Goal: Task Accomplishment & Management: Manage account settings

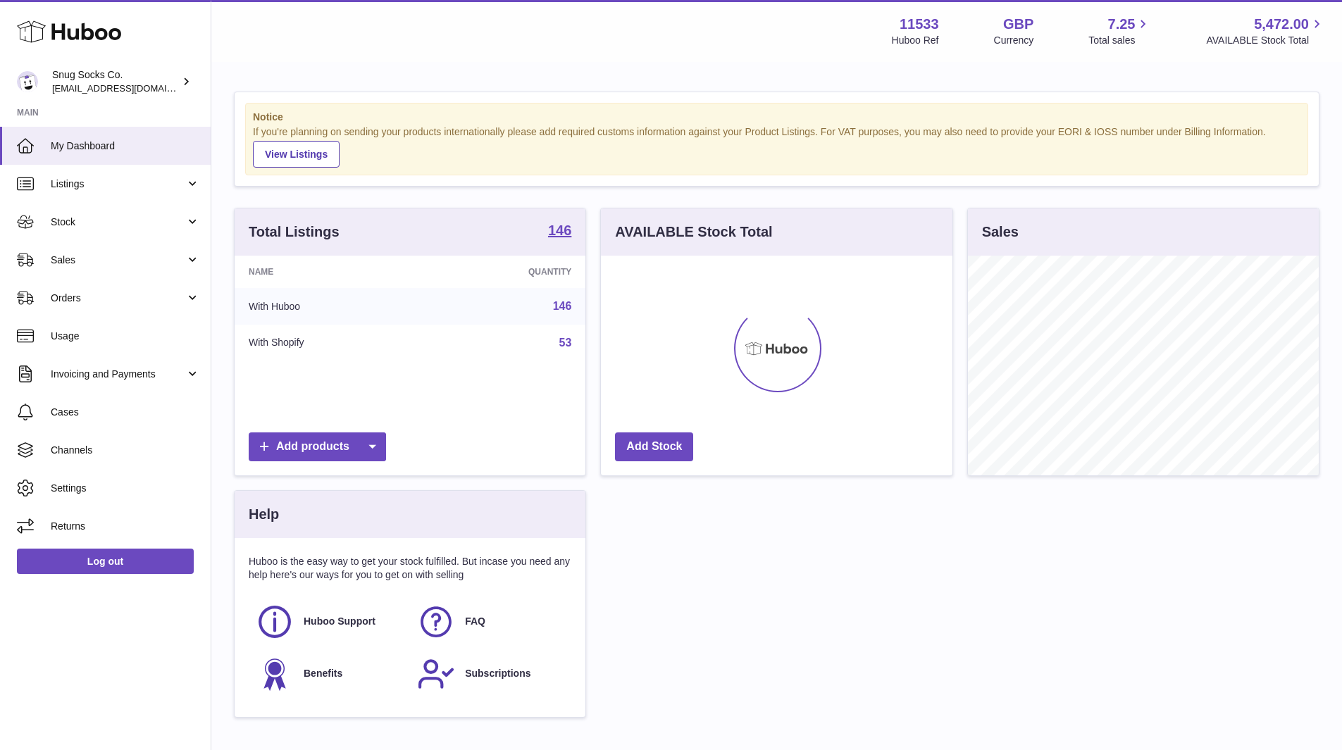
scroll to position [220, 351]
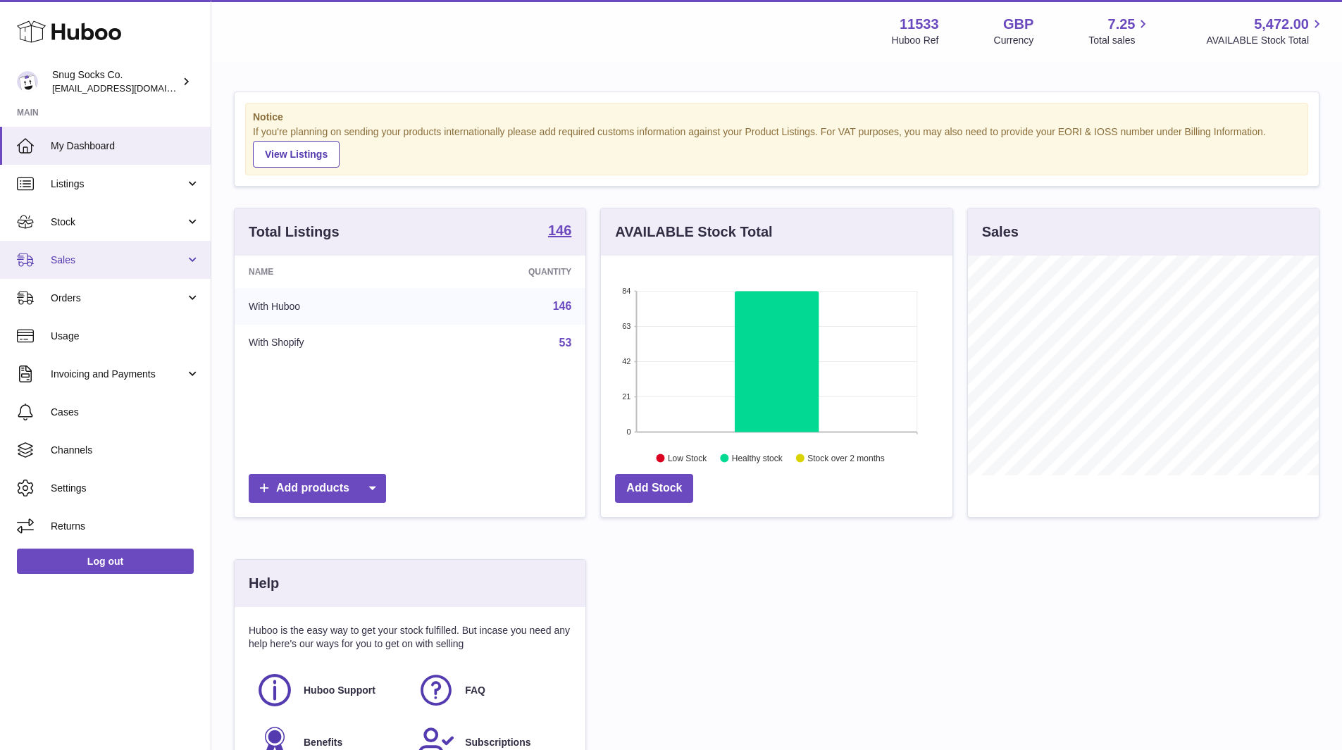
click at [87, 273] on link "Sales" at bounding box center [105, 260] width 211 height 38
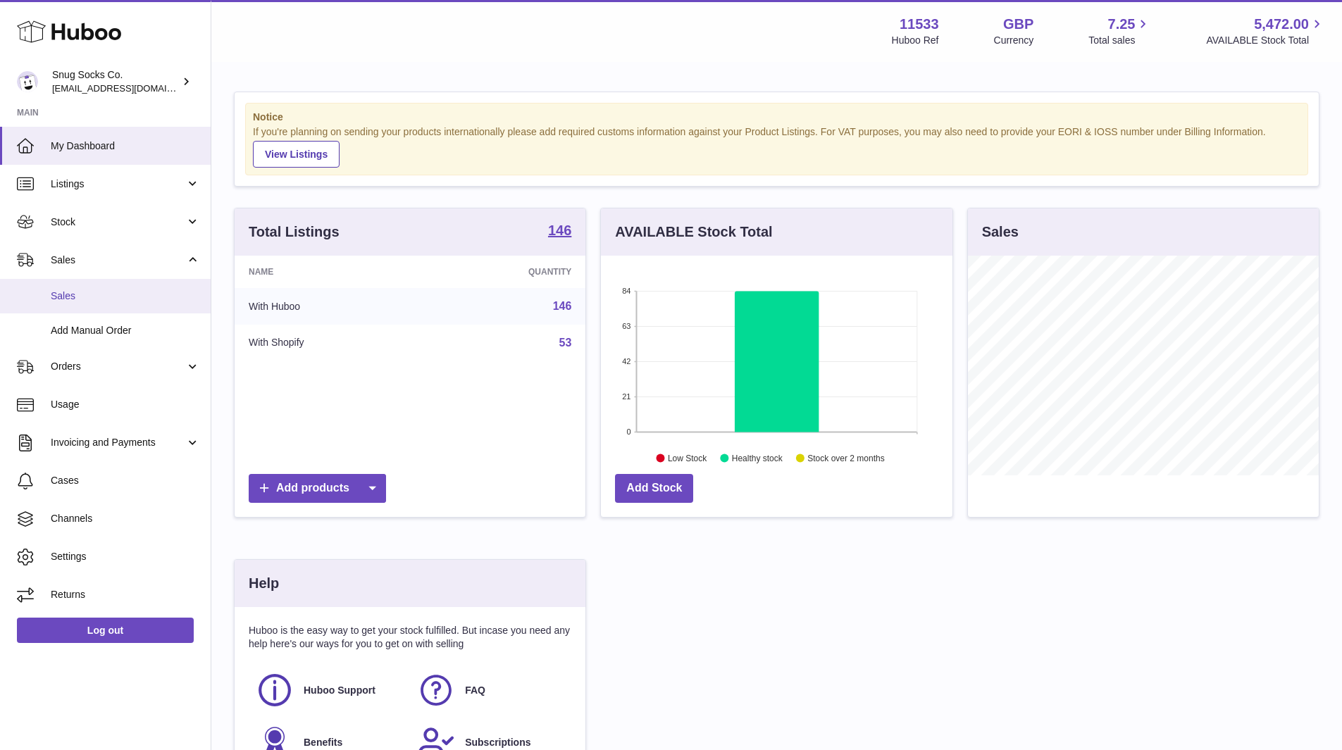
click at [85, 287] on link "Sales" at bounding box center [105, 296] width 211 height 35
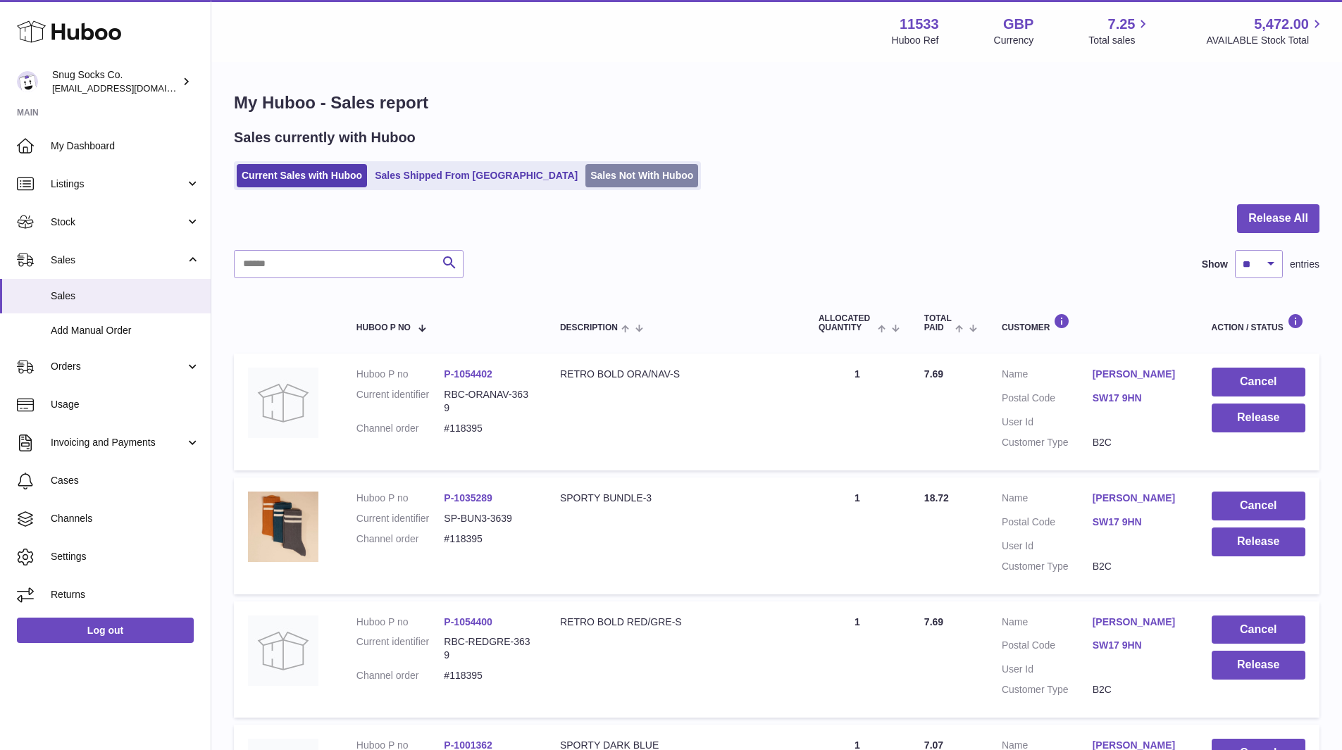
click at [593, 184] on link "Sales Not With Huboo" at bounding box center [641, 175] width 113 height 23
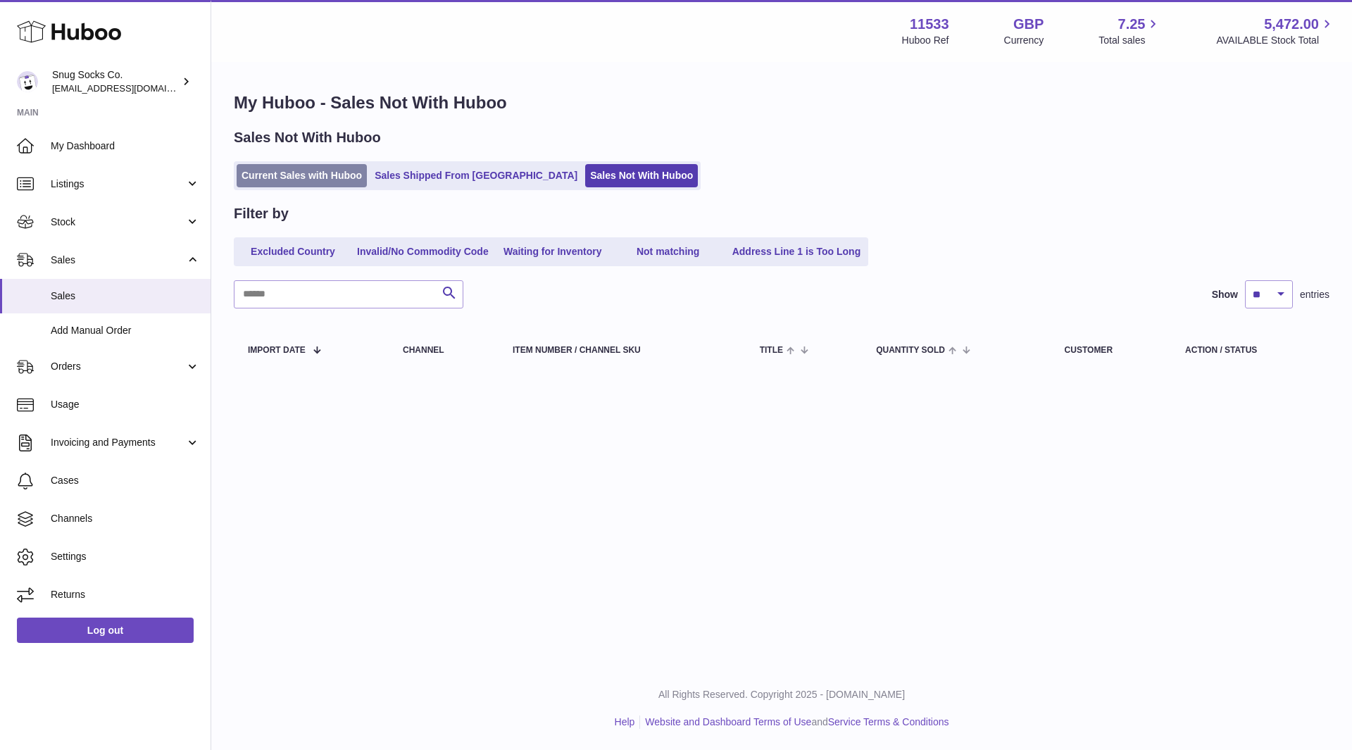
click at [344, 180] on link "Current Sales with Huboo" at bounding box center [302, 175] width 130 height 23
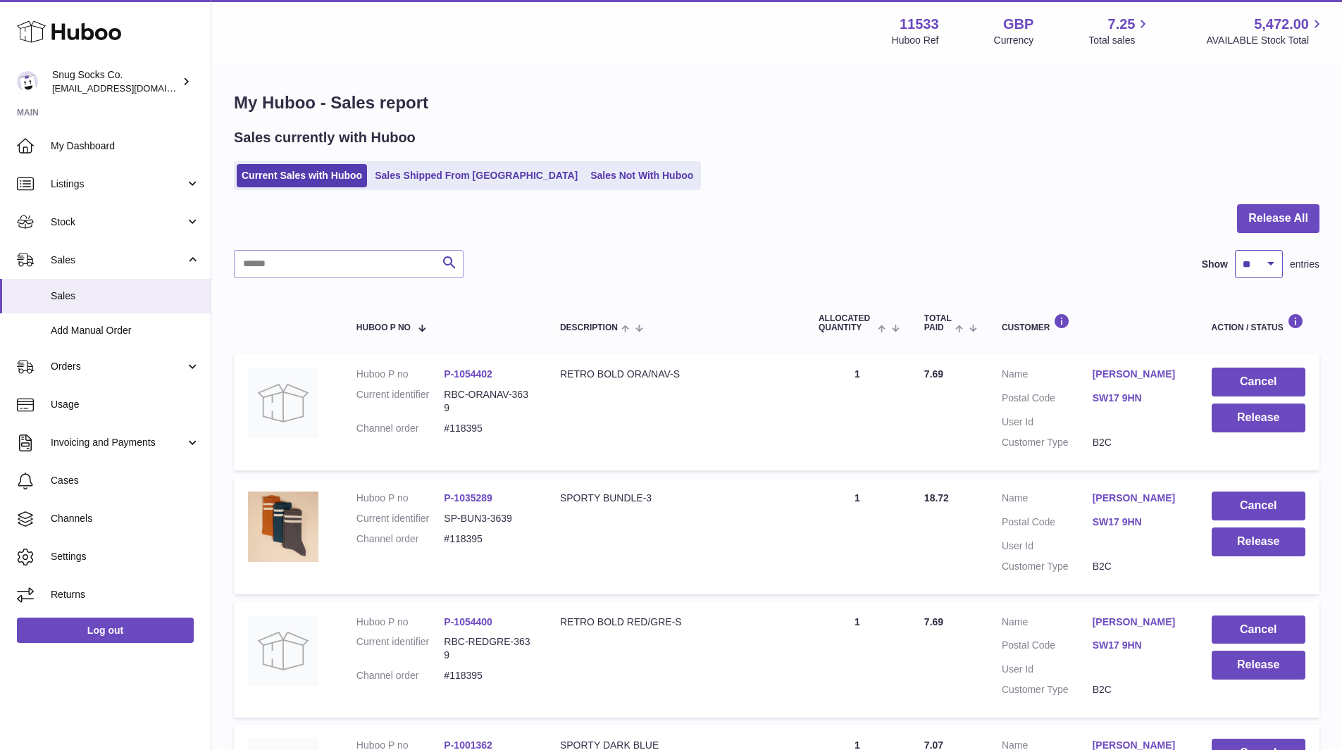
click at [1260, 268] on select "** ** ** ***" at bounding box center [1259, 264] width 48 height 28
select select "***"
click at [1235, 250] on select "** ** ** ***" at bounding box center [1259, 264] width 48 height 28
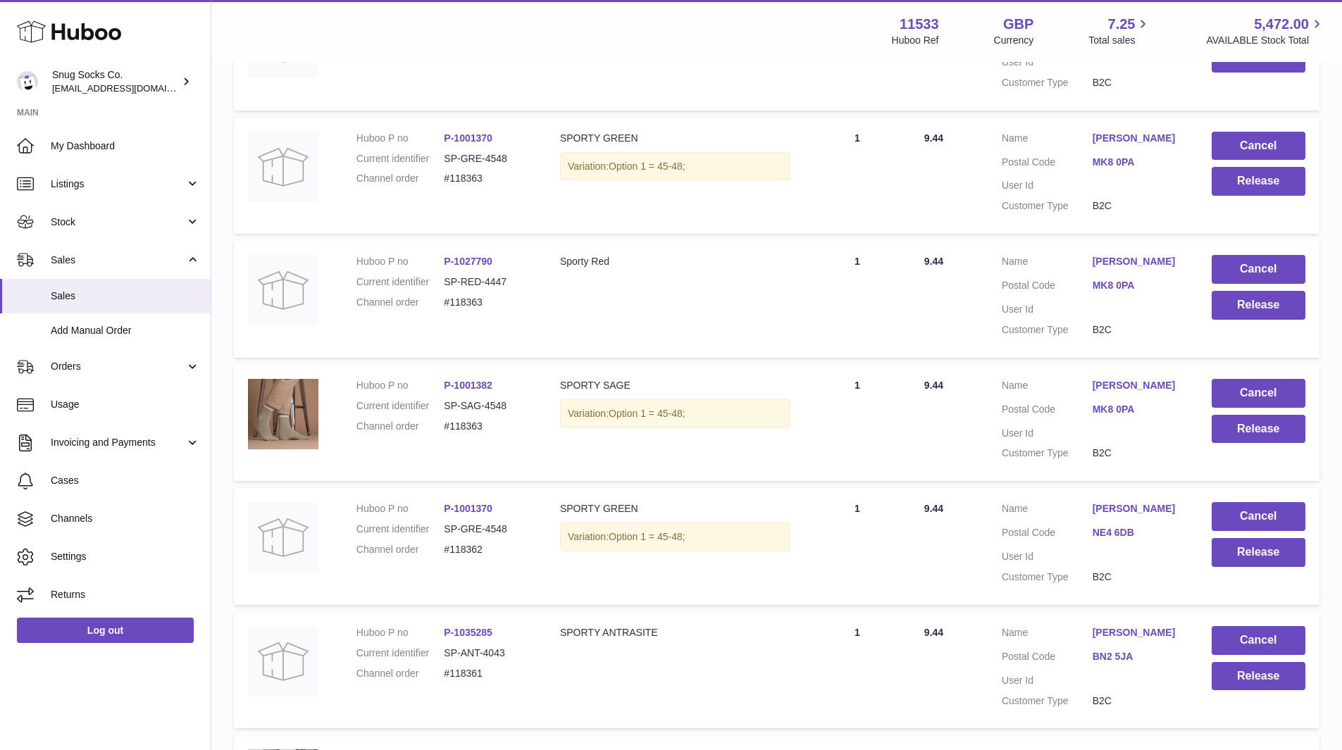
scroll to position [10721, 0]
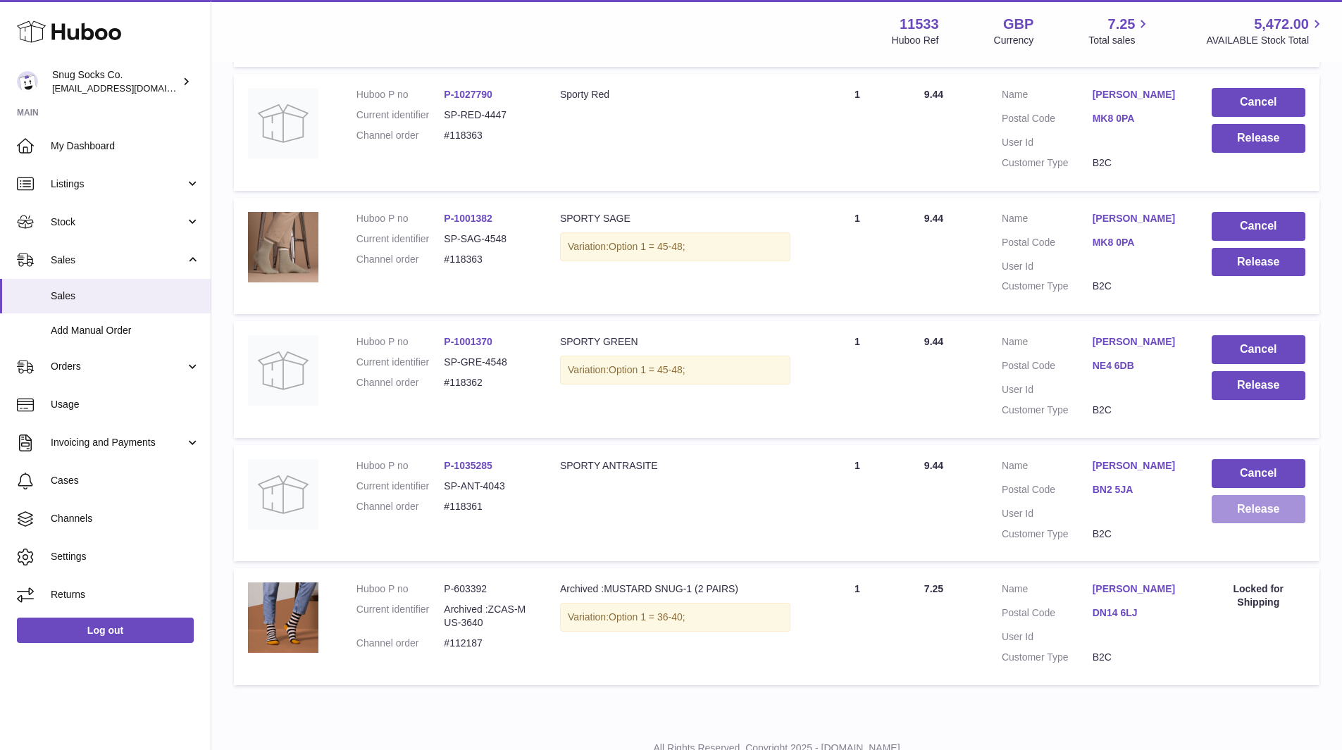
click at [1259, 495] on button "Release" at bounding box center [1259, 509] width 94 height 29
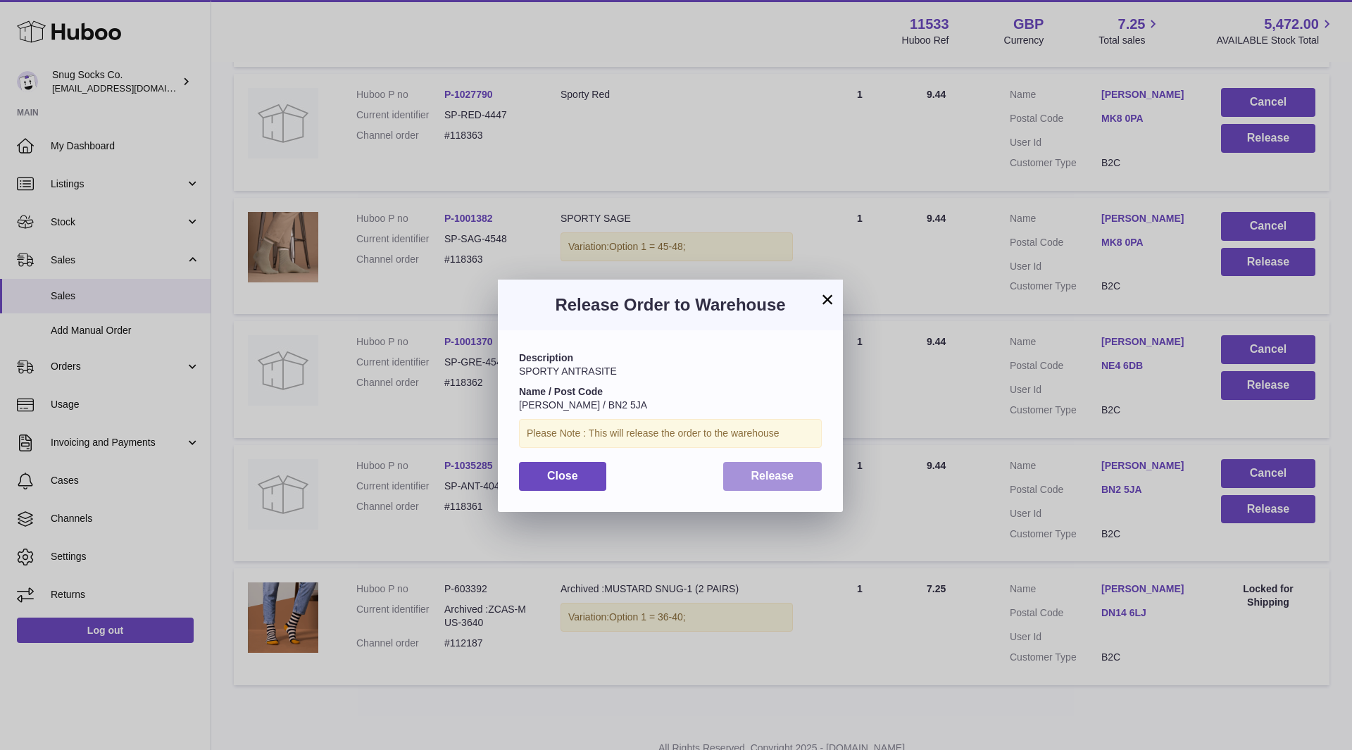
click at [789, 463] on button "Release" at bounding box center [772, 476] width 99 height 29
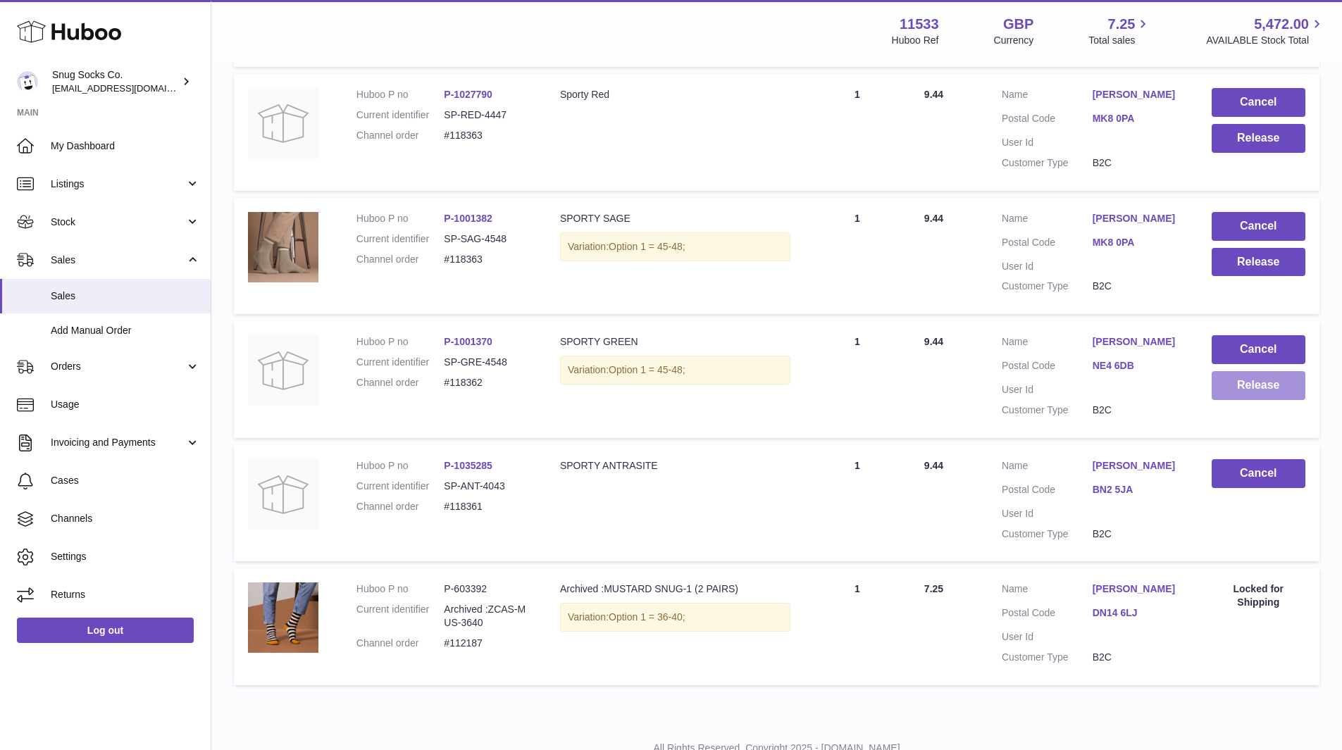
click at [1248, 371] on button "Release" at bounding box center [1259, 385] width 94 height 29
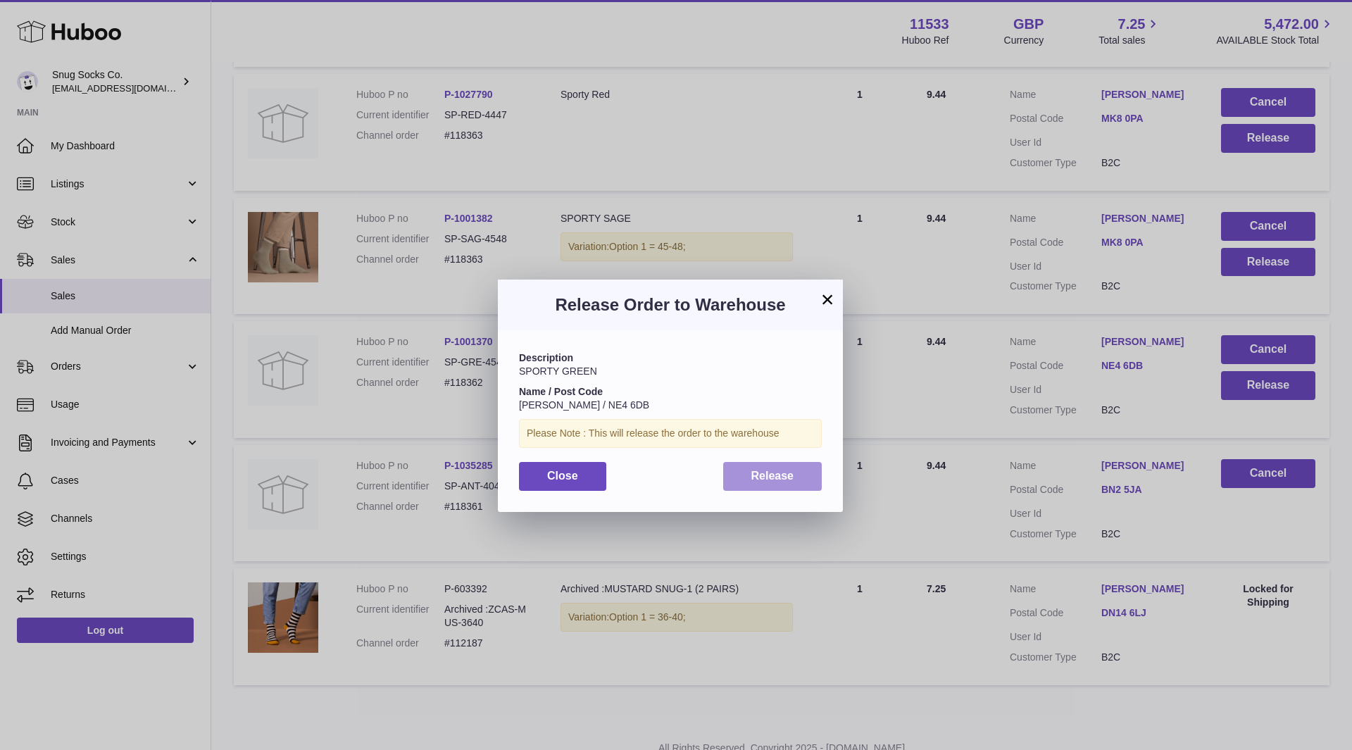
click at [813, 477] on button "Release" at bounding box center [772, 476] width 99 height 29
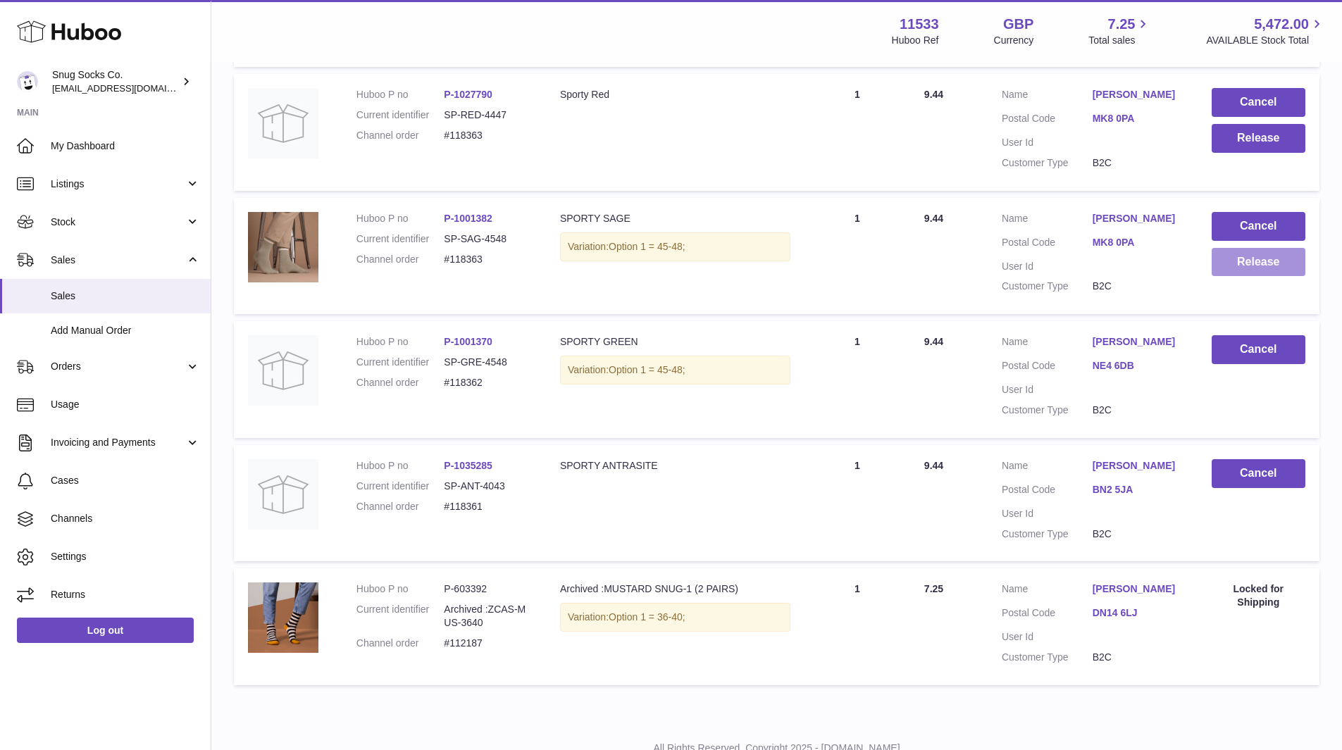
click at [1264, 248] on button "Release" at bounding box center [1259, 262] width 94 height 29
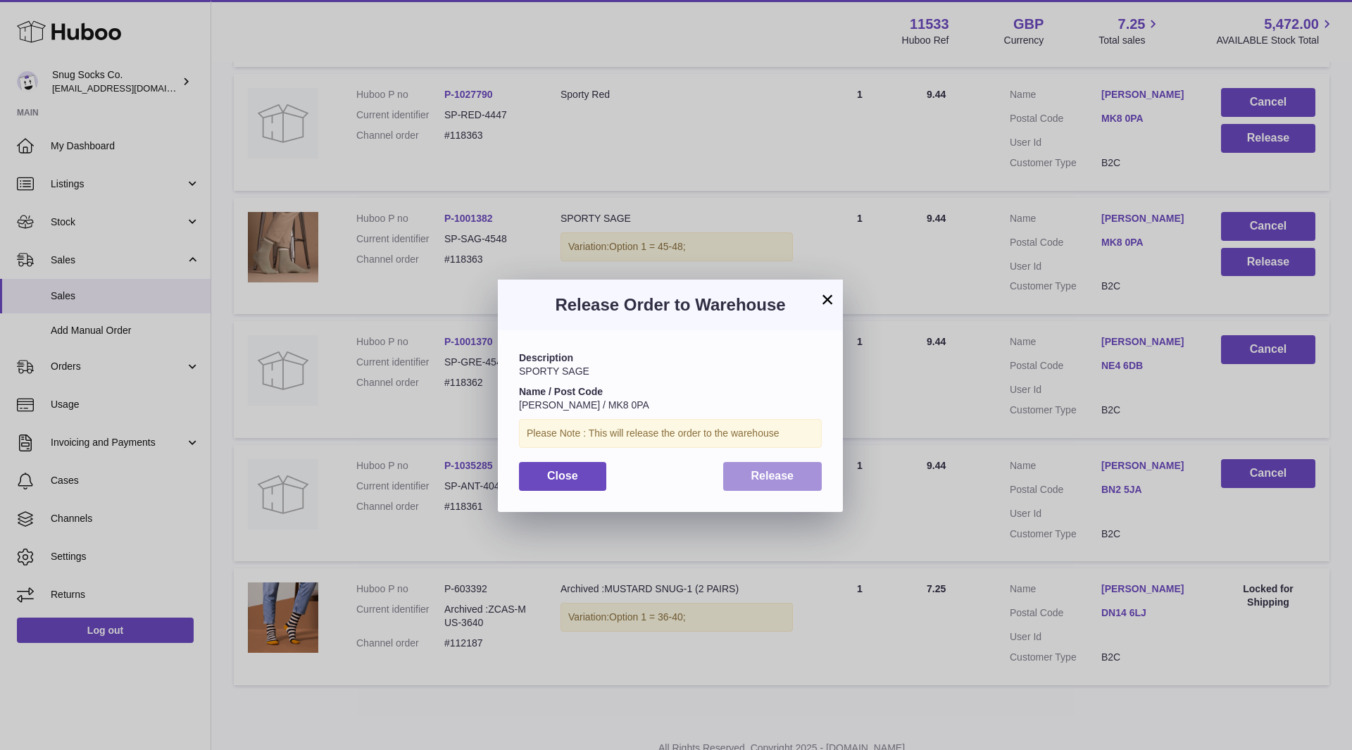
click at [768, 483] on button "Release" at bounding box center [772, 476] width 99 height 29
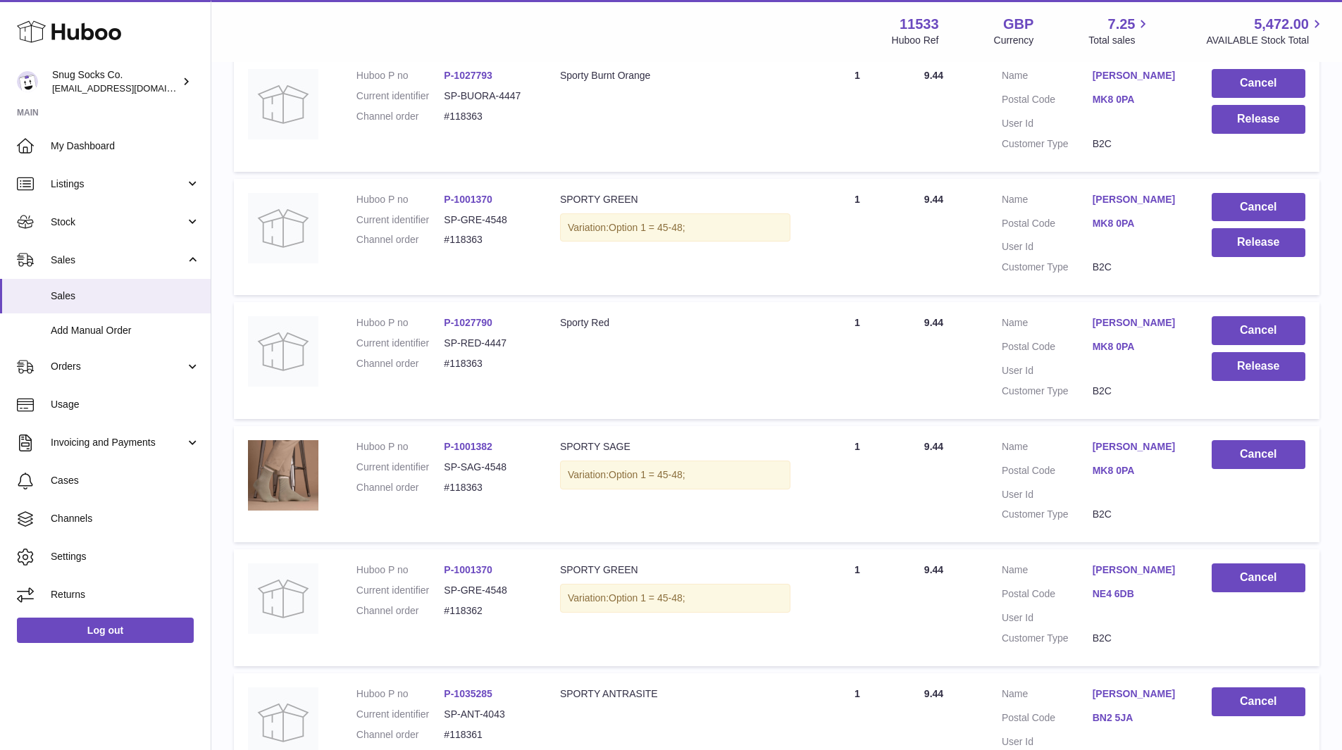
scroll to position [10439, 0]
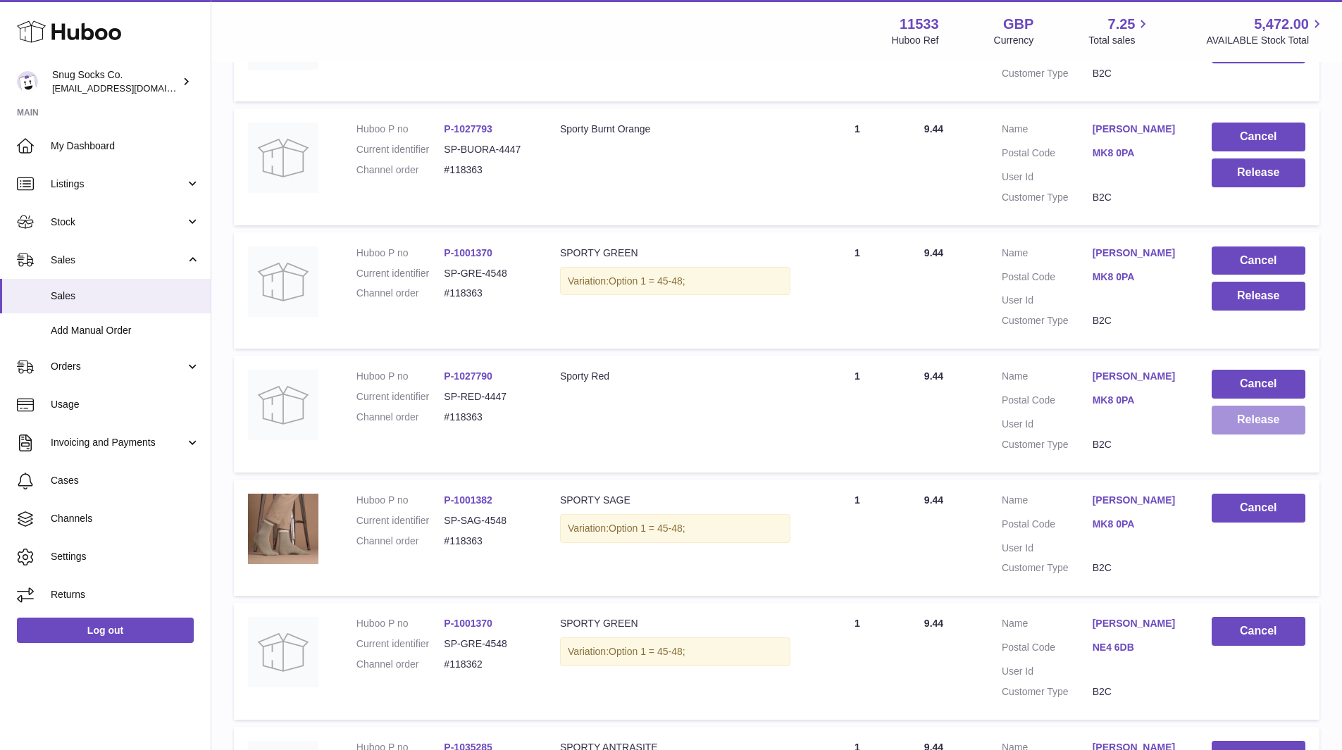
click at [1226, 406] on button "Release" at bounding box center [1259, 420] width 94 height 29
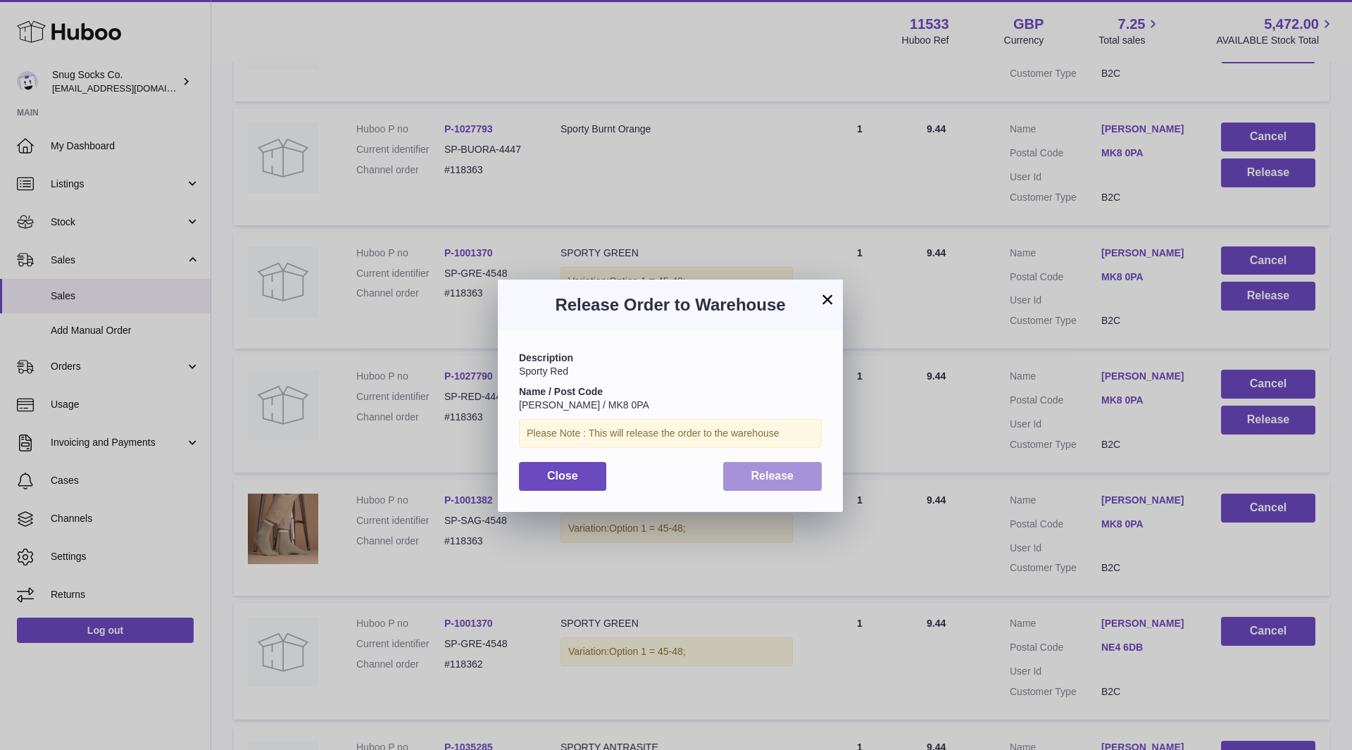
click at [775, 476] on span "Release" at bounding box center [773, 476] width 43 height 12
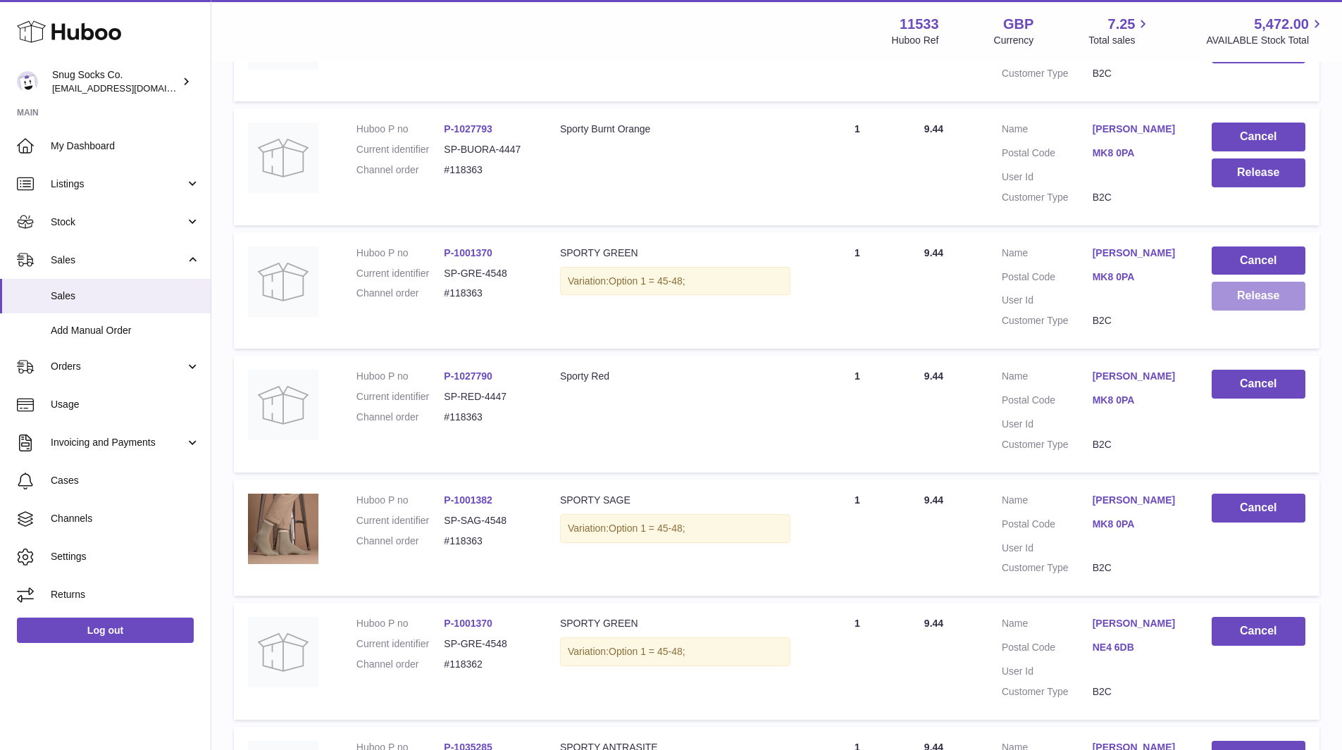
click at [1247, 282] on button "Release" at bounding box center [1259, 296] width 94 height 29
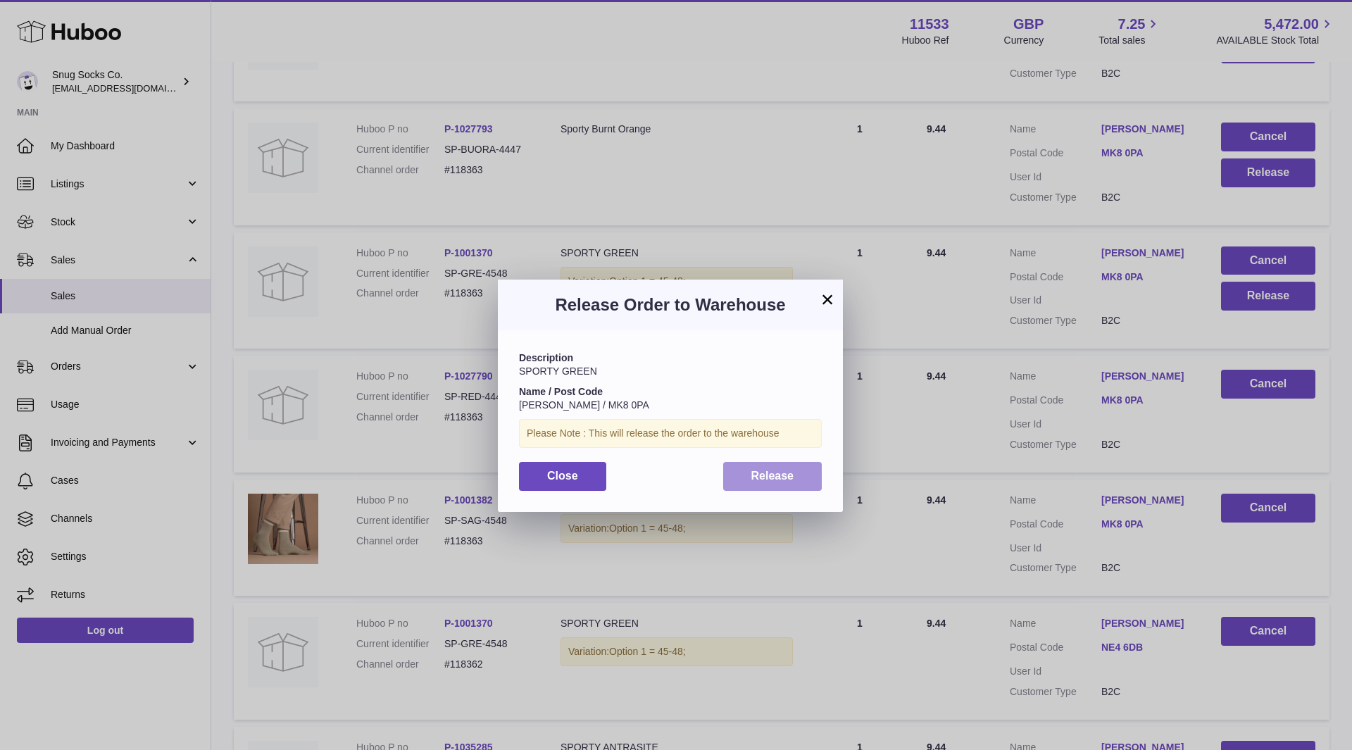
click at [808, 480] on button "Release" at bounding box center [772, 476] width 99 height 29
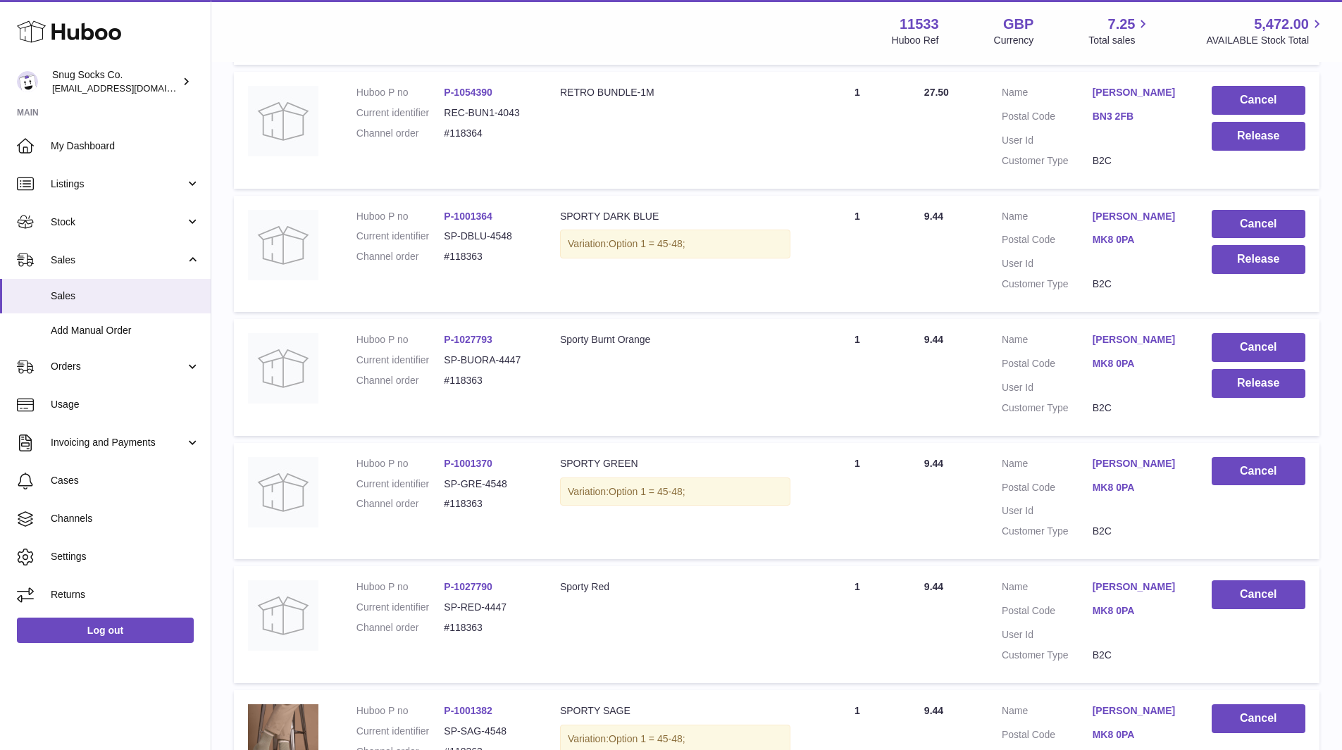
scroll to position [10228, 0]
click at [1245, 370] on button "Release" at bounding box center [1259, 384] width 94 height 29
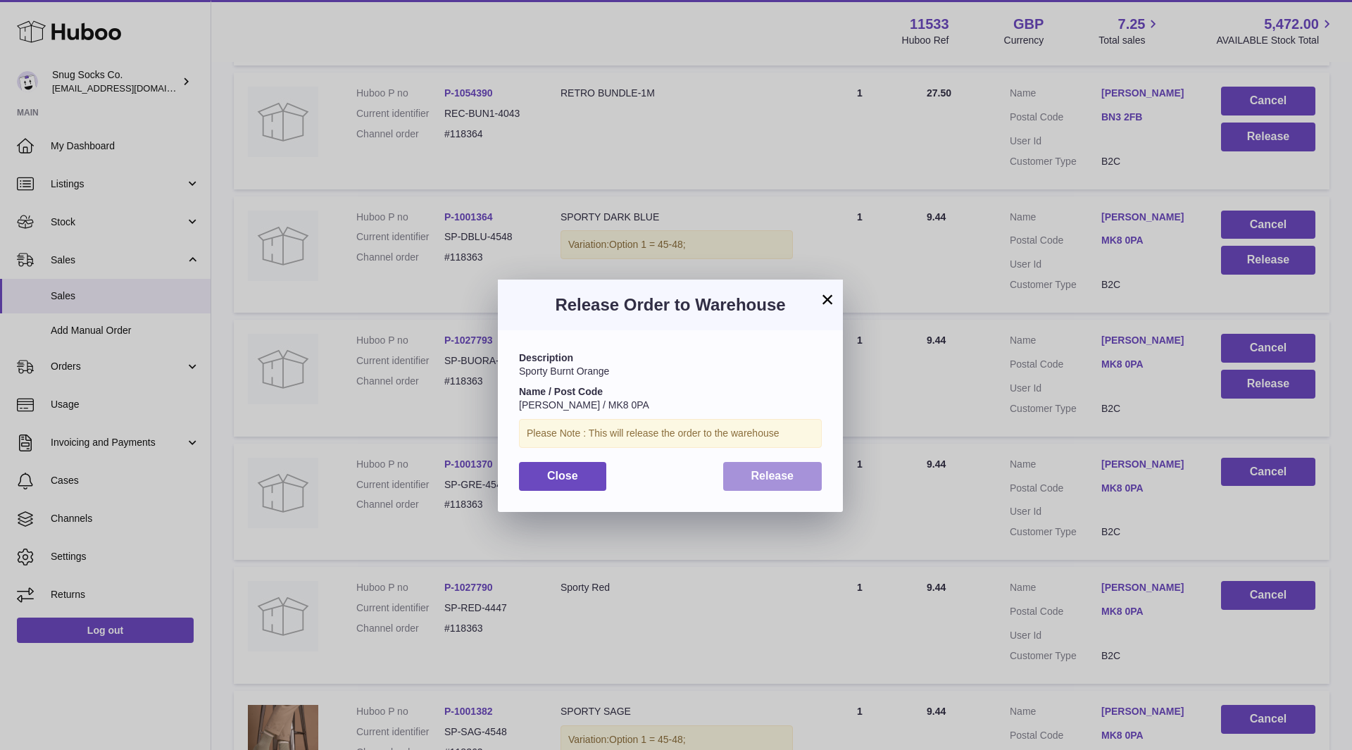
click at [785, 475] on span "Release" at bounding box center [773, 476] width 43 height 12
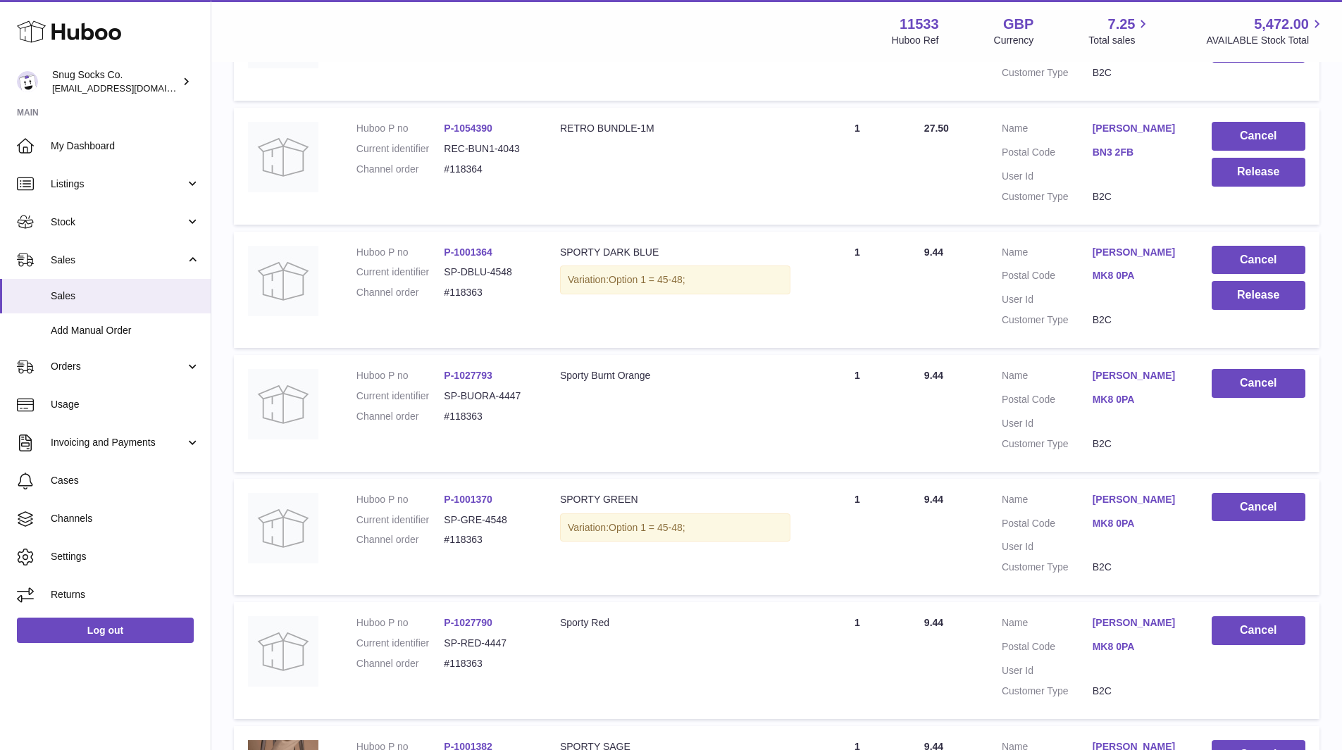
scroll to position [10158, 0]
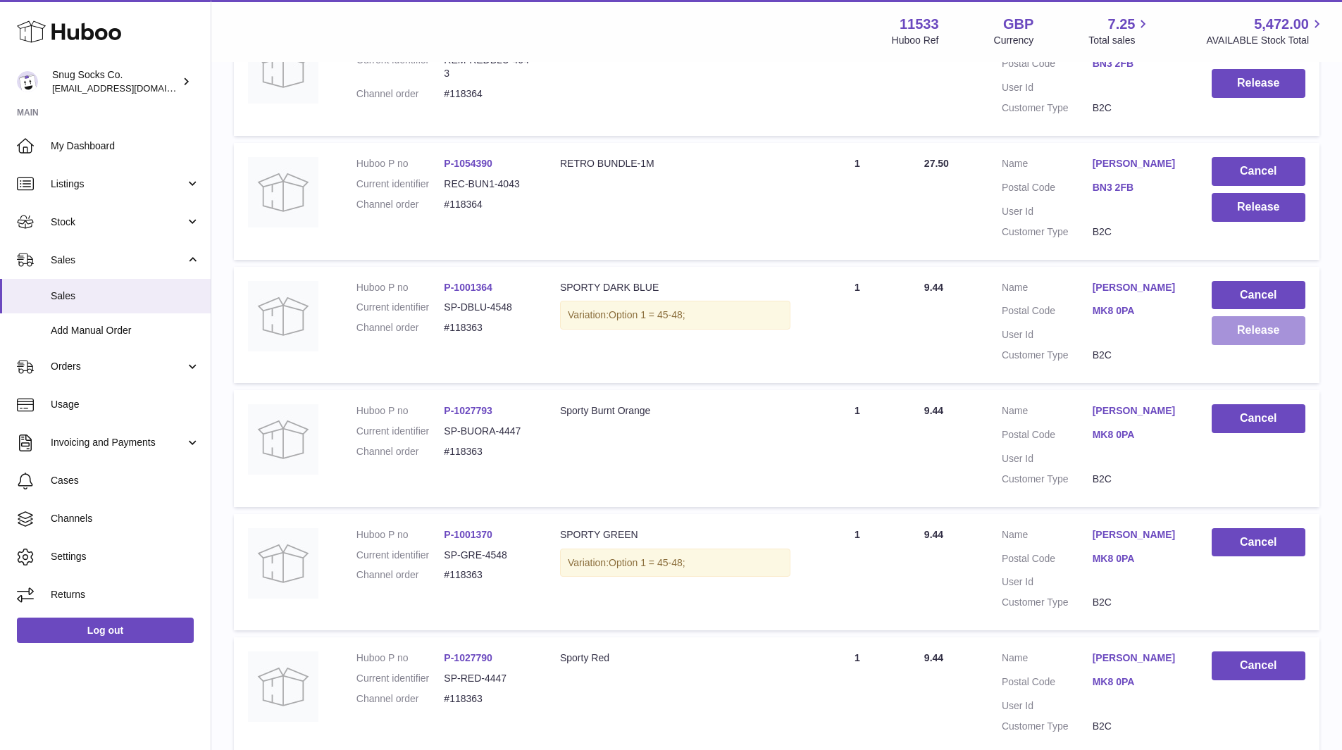
click at [1248, 316] on button "Release" at bounding box center [1259, 330] width 94 height 29
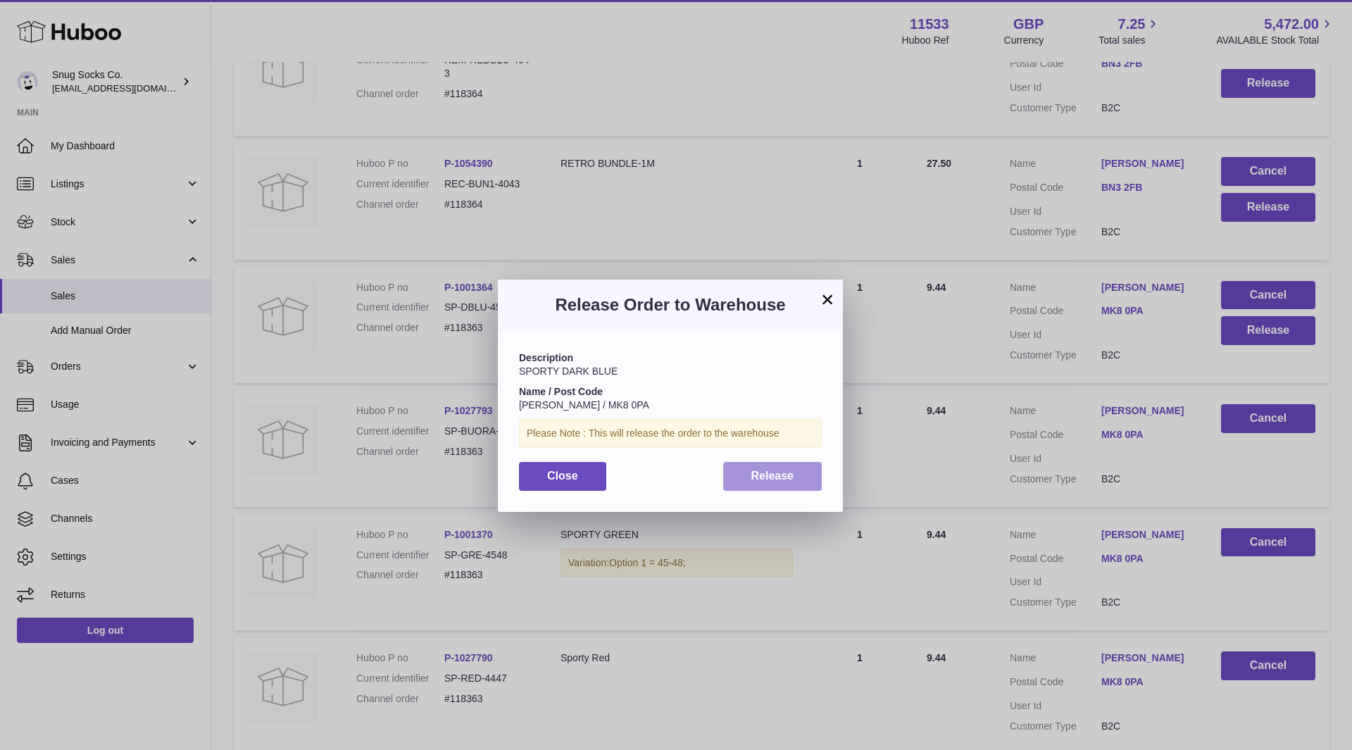
click at [759, 471] on span "Release" at bounding box center [773, 476] width 43 height 12
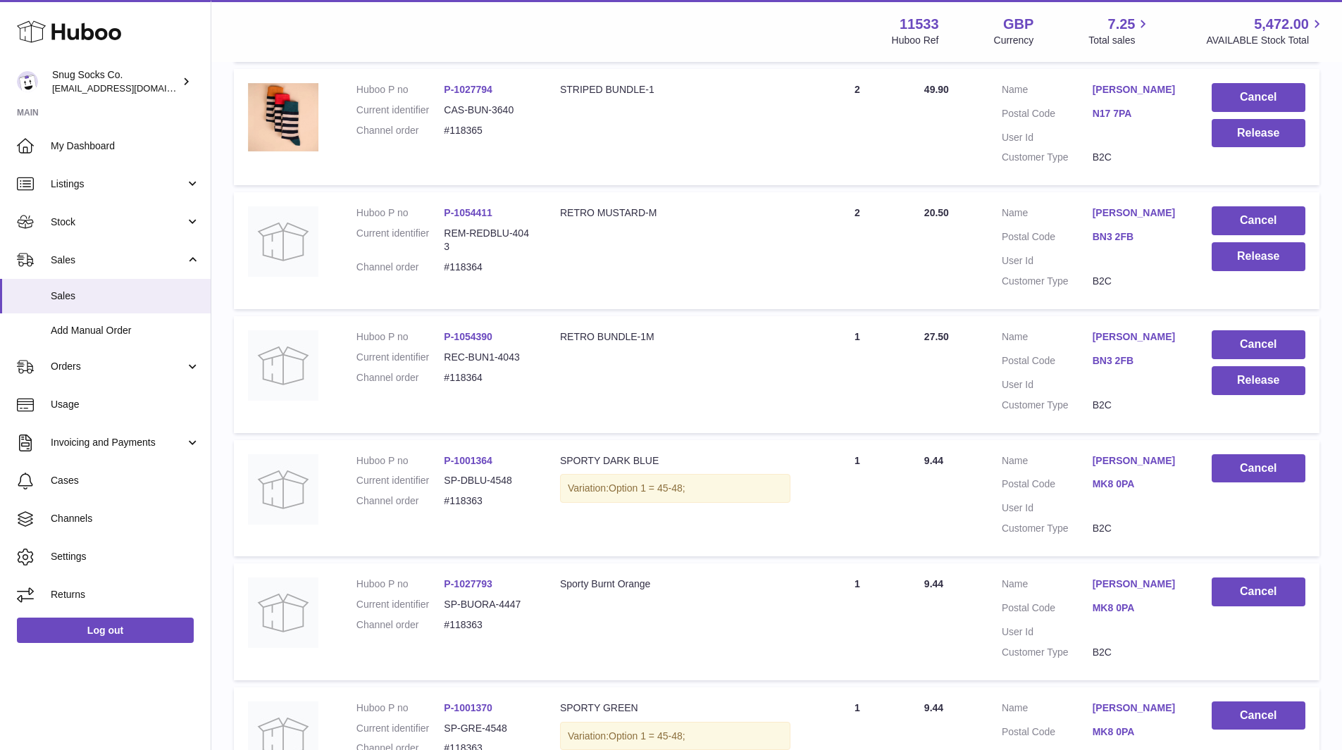
scroll to position [9946, 0]
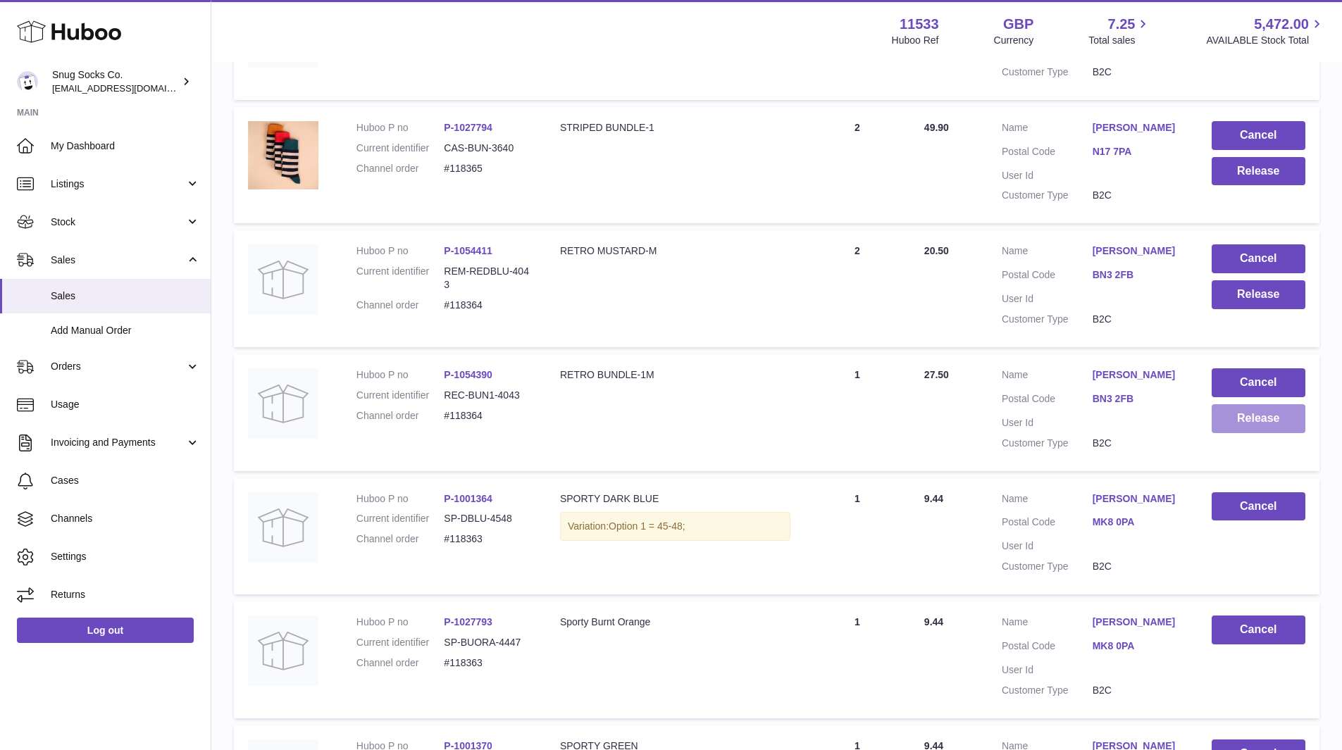
click at [1240, 404] on button "Release" at bounding box center [1259, 418] width 94 height 29
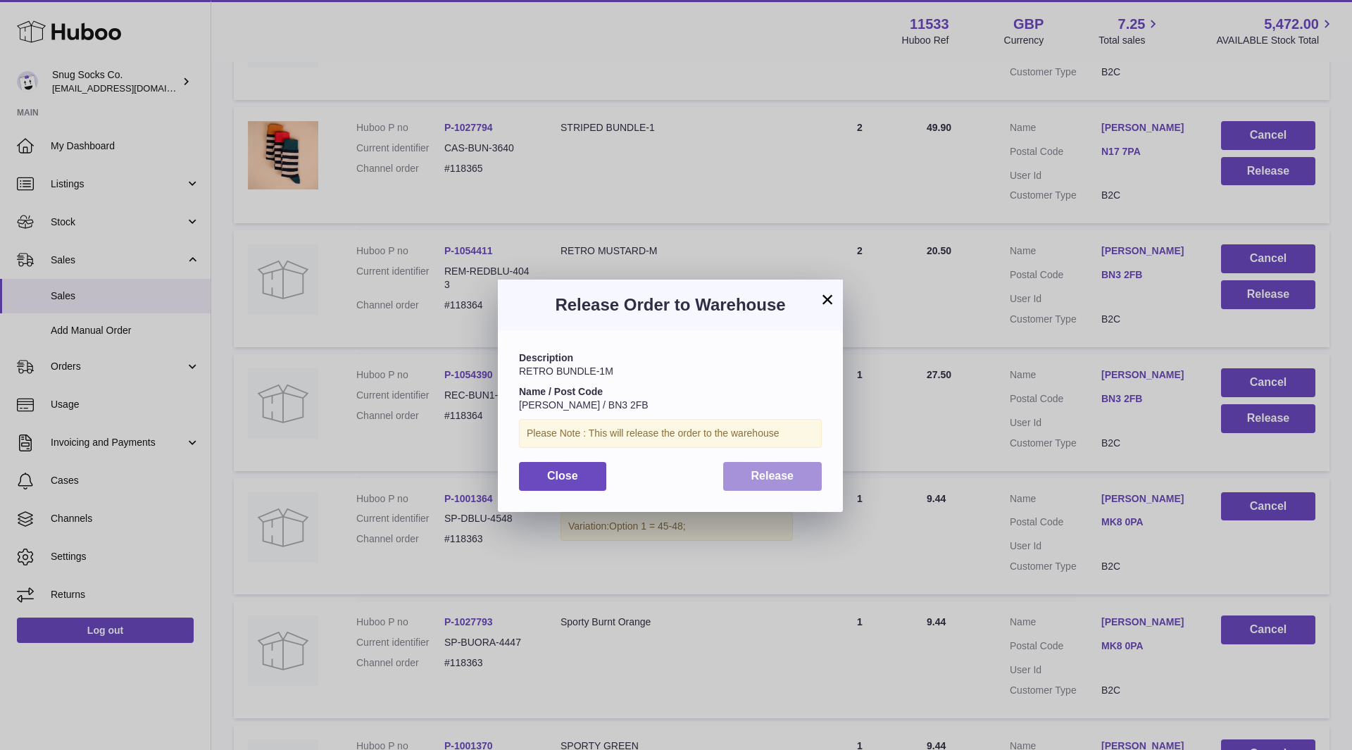
click at [778, 472] on span "Release" at bounding box center [773, 476] width 43 height 12
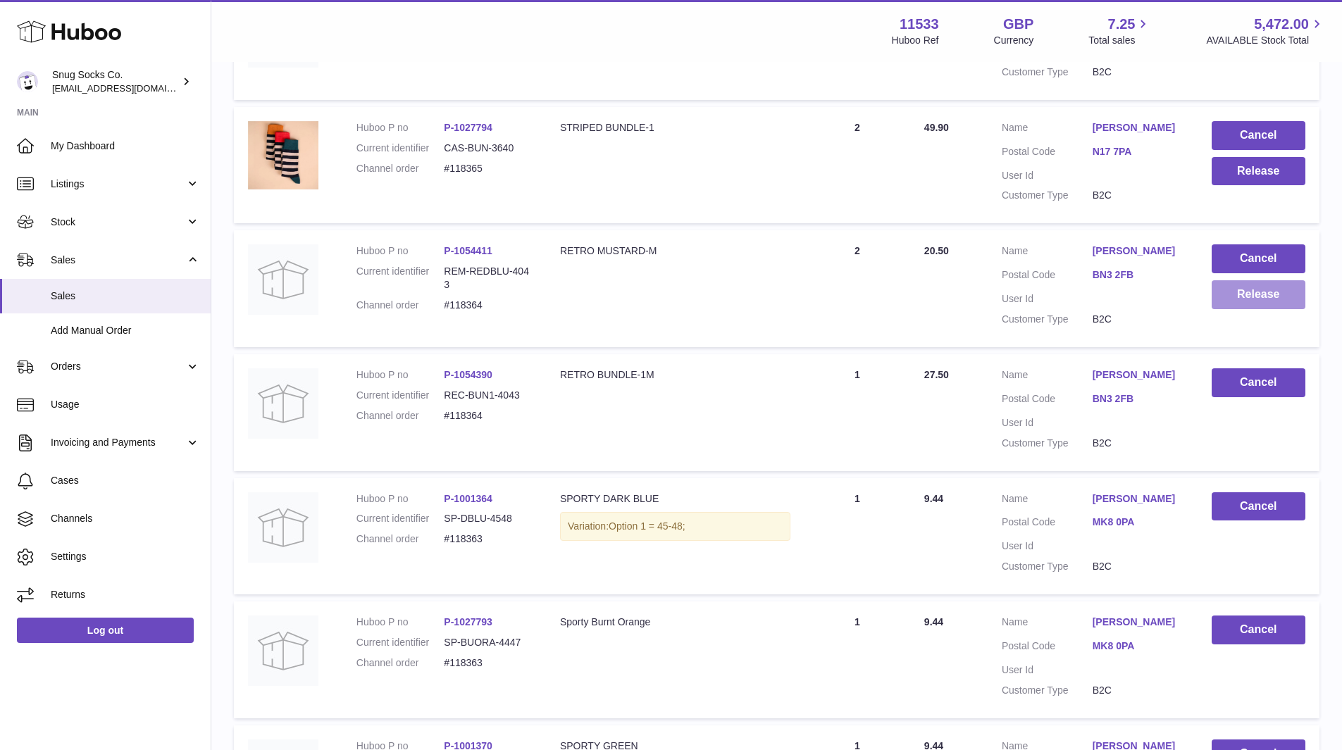
click at [1281, 280] on button "Release" at bounding box center [1259, 294] width 94 height 29
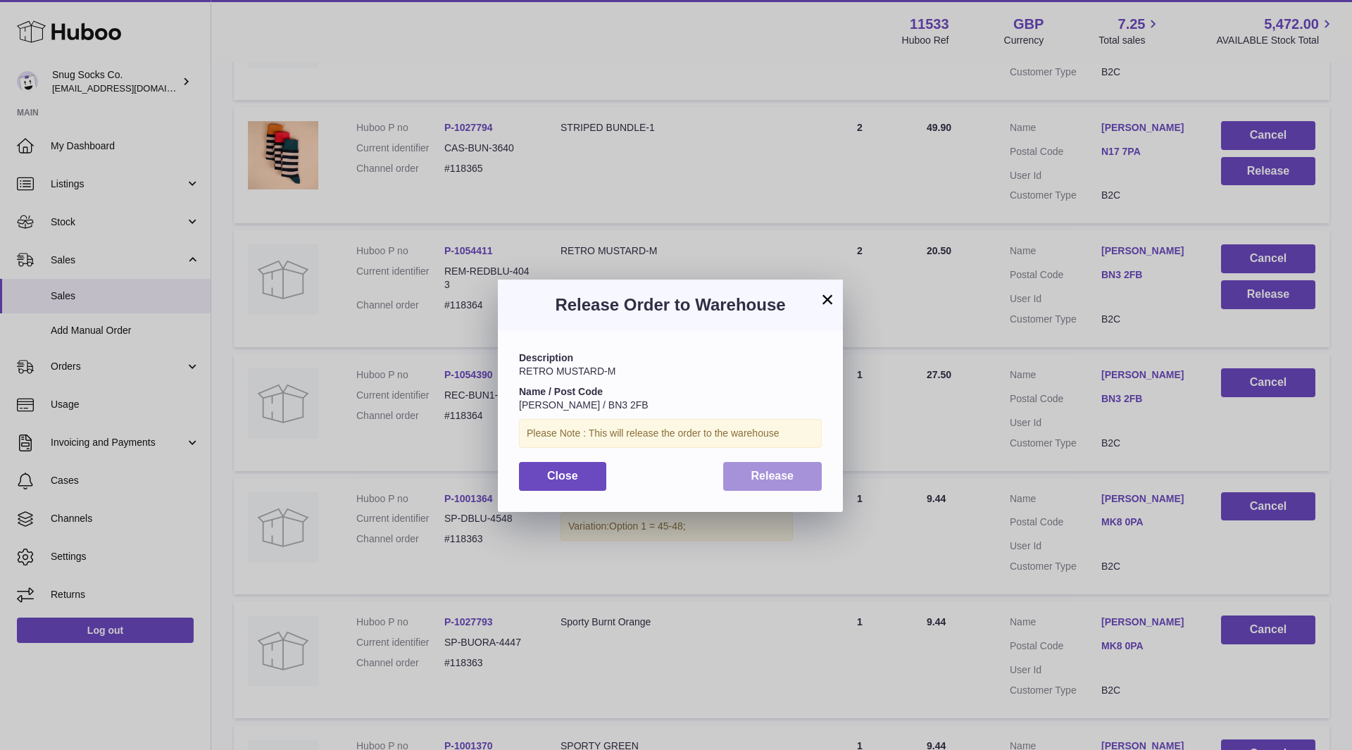
click at [768, 470] on span "Release" at bounding box center [773, 476] width 43 height 12
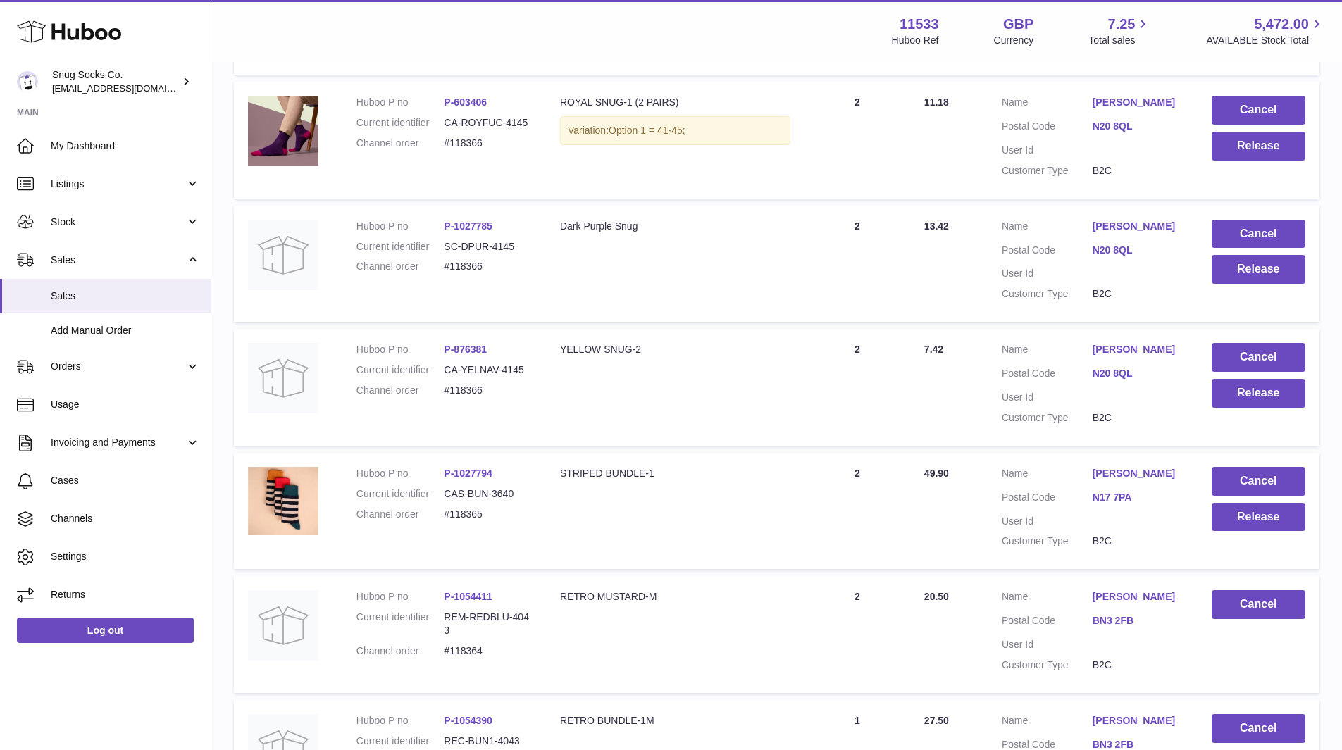
scroll to position [9594, 0]
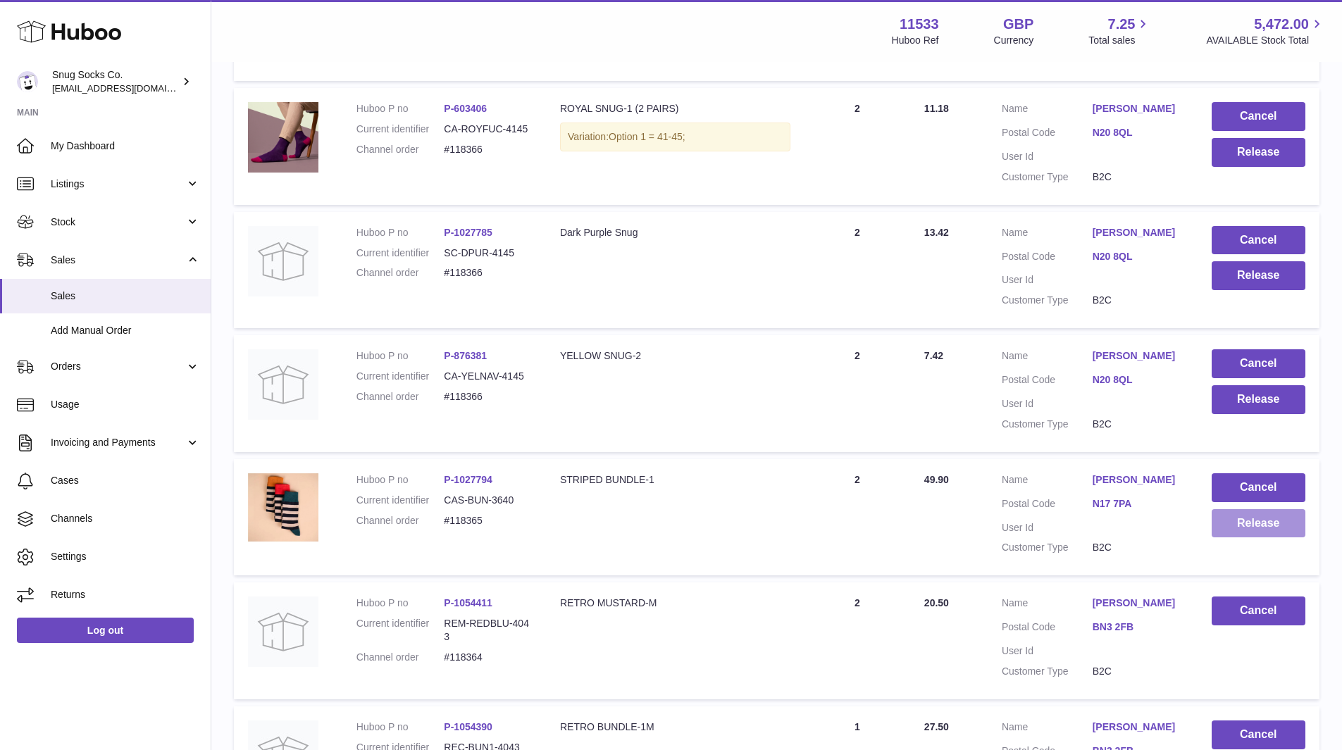
click at [1233, 509] on button "Release" at bounding box center [1259, 523] width 94 height 29
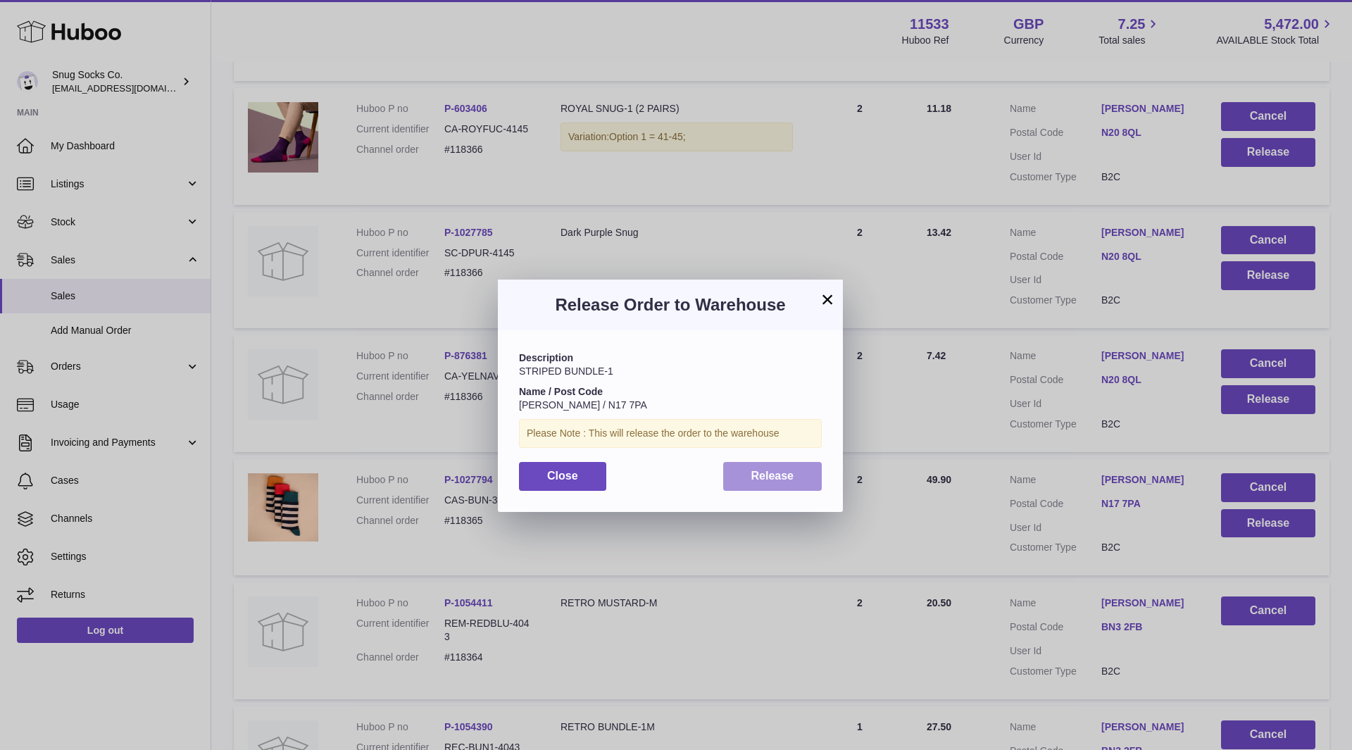
click at [797, 475] on button "Release" at bounding box center [772, 476] width 99 height 29
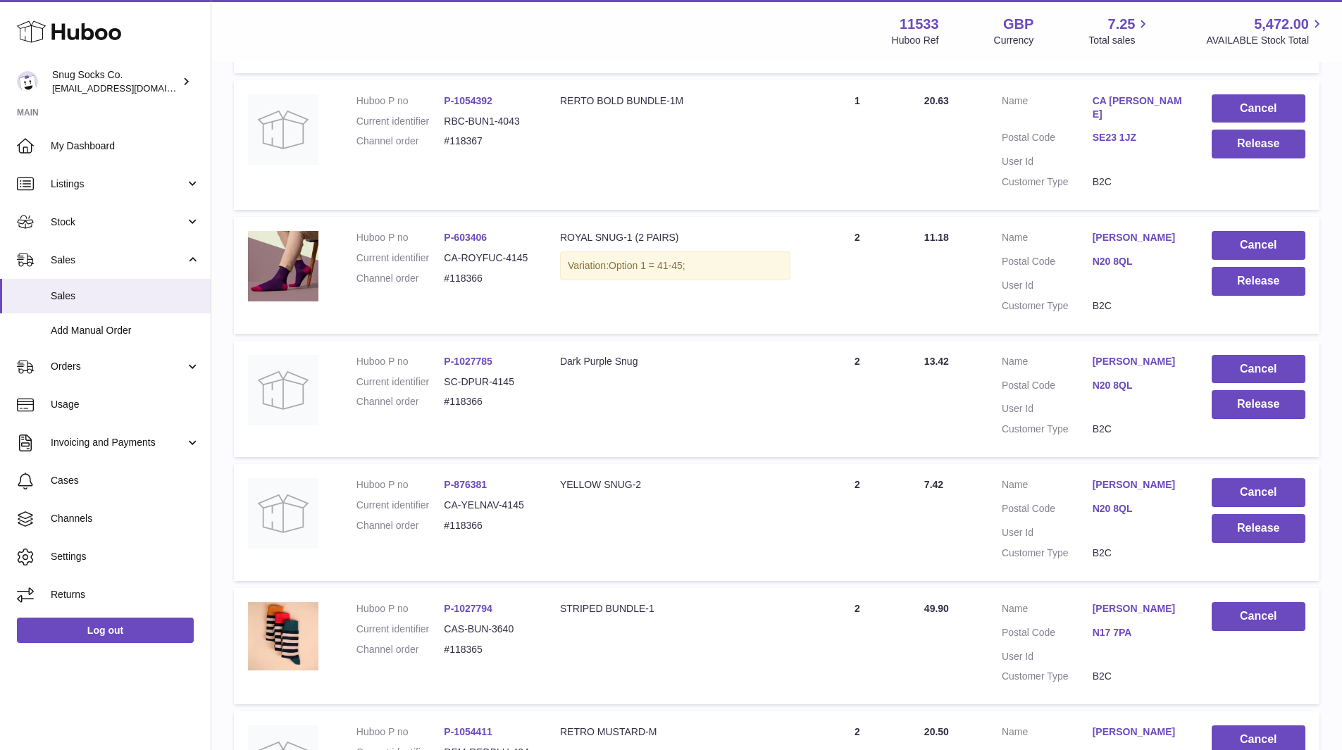
scroll to position [9453, 0]
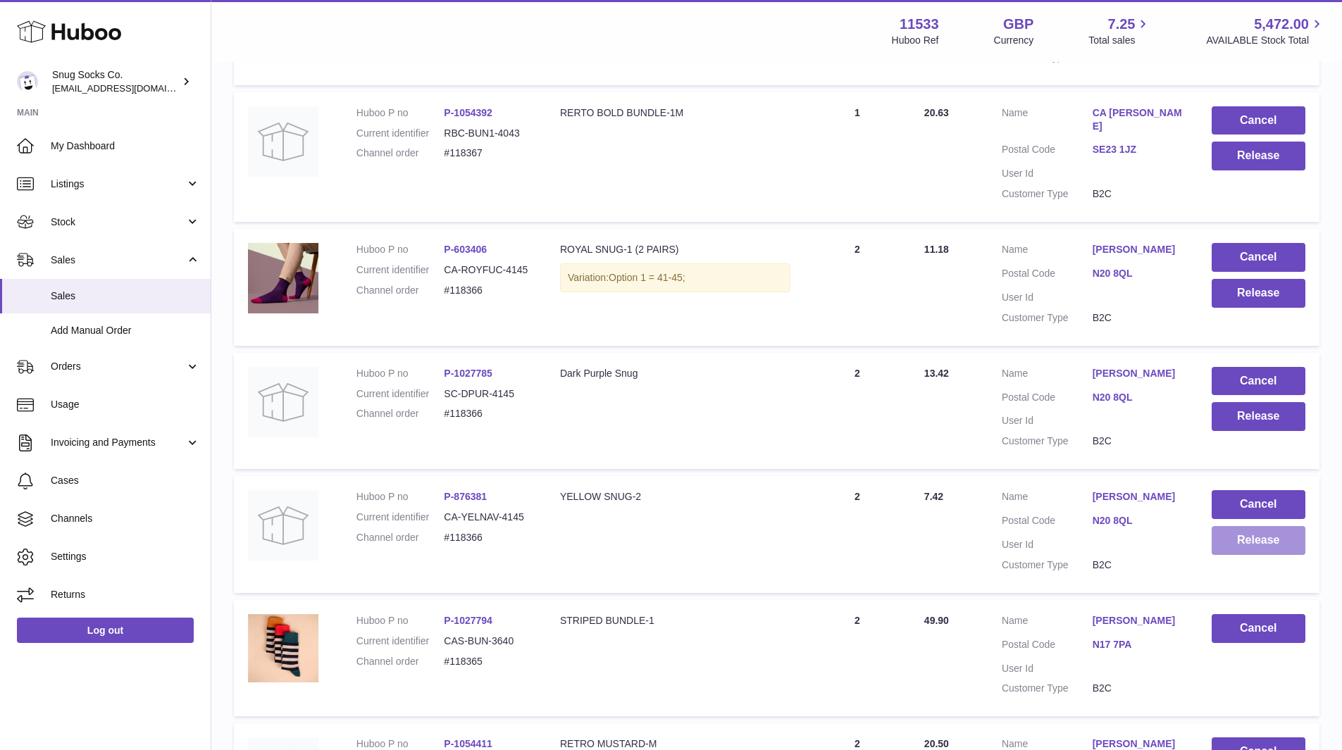
click at [1217, 526] on button "Release" at bounding box center [1259, 540] width 94 height 29
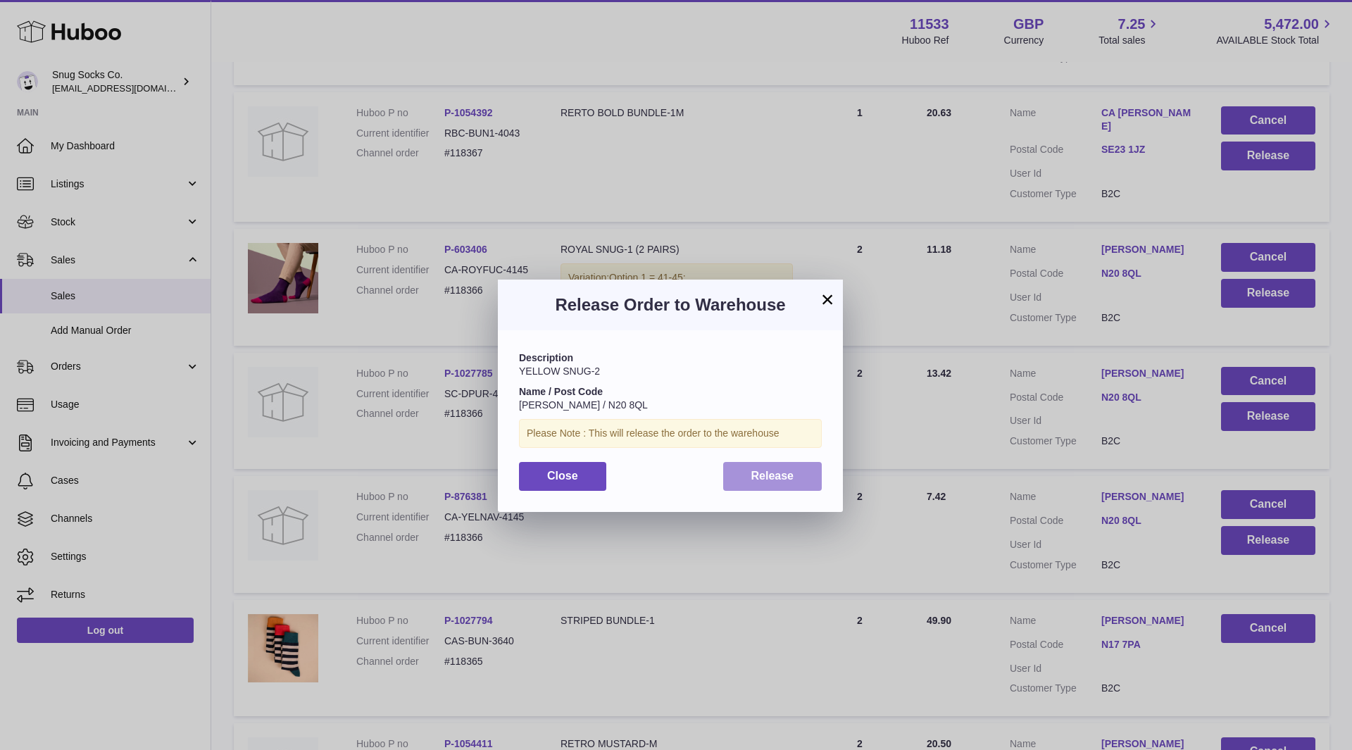
click at [793, 471] on span "Release" at bounding box center [773, 476] width 43 height 12
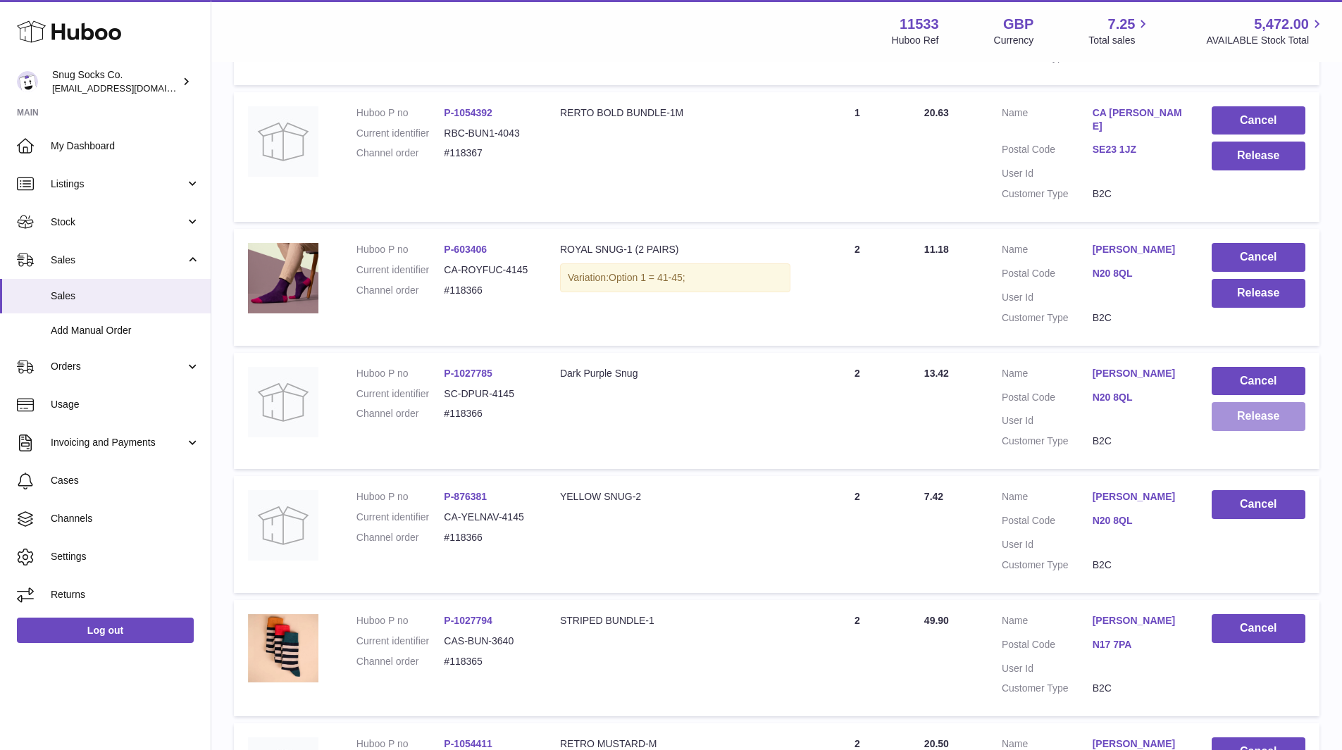
click at [1283, 402] on button "Release" at bounding box center [1259, 416] width 94 height 29
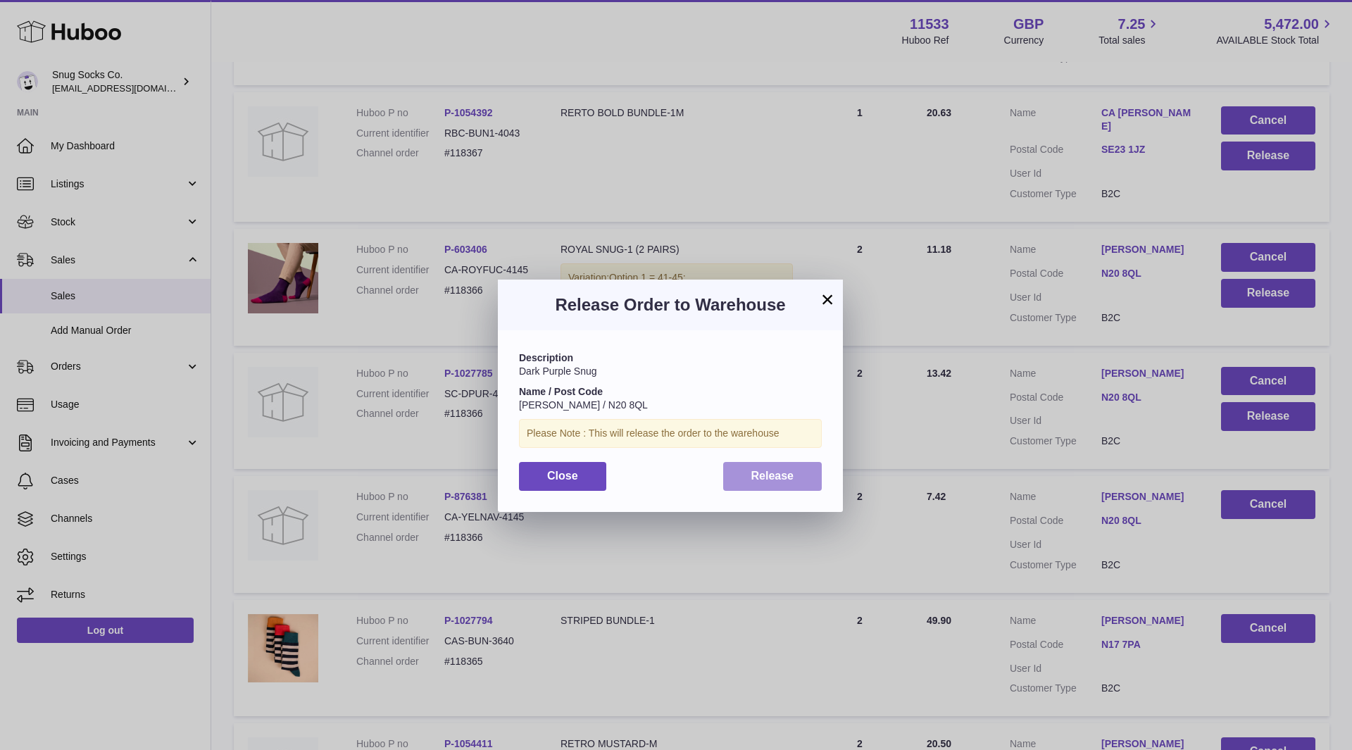
click at [784, 474] on span "Release" at bounding box center [773, 476] width 43 height 12
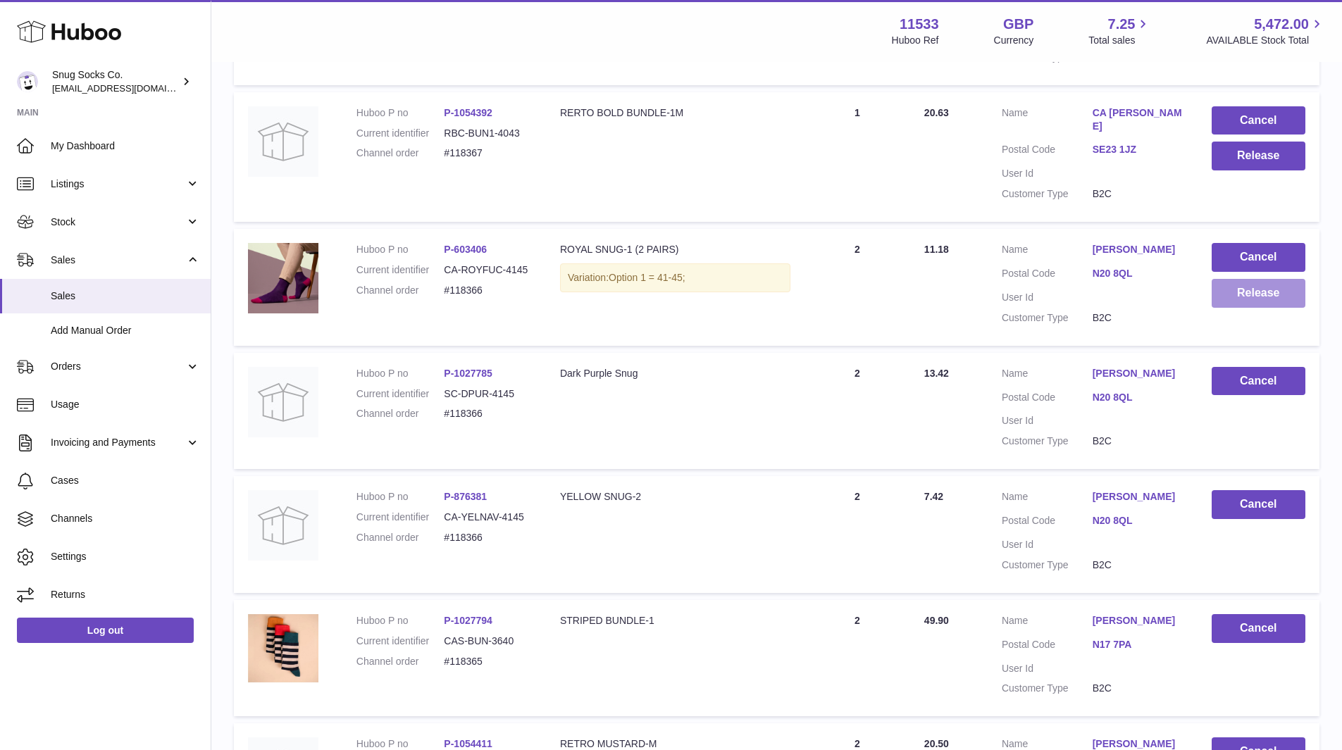
click at [1237, 279] on button "Release" at bounding box center [1259, 293] width 94 height 29
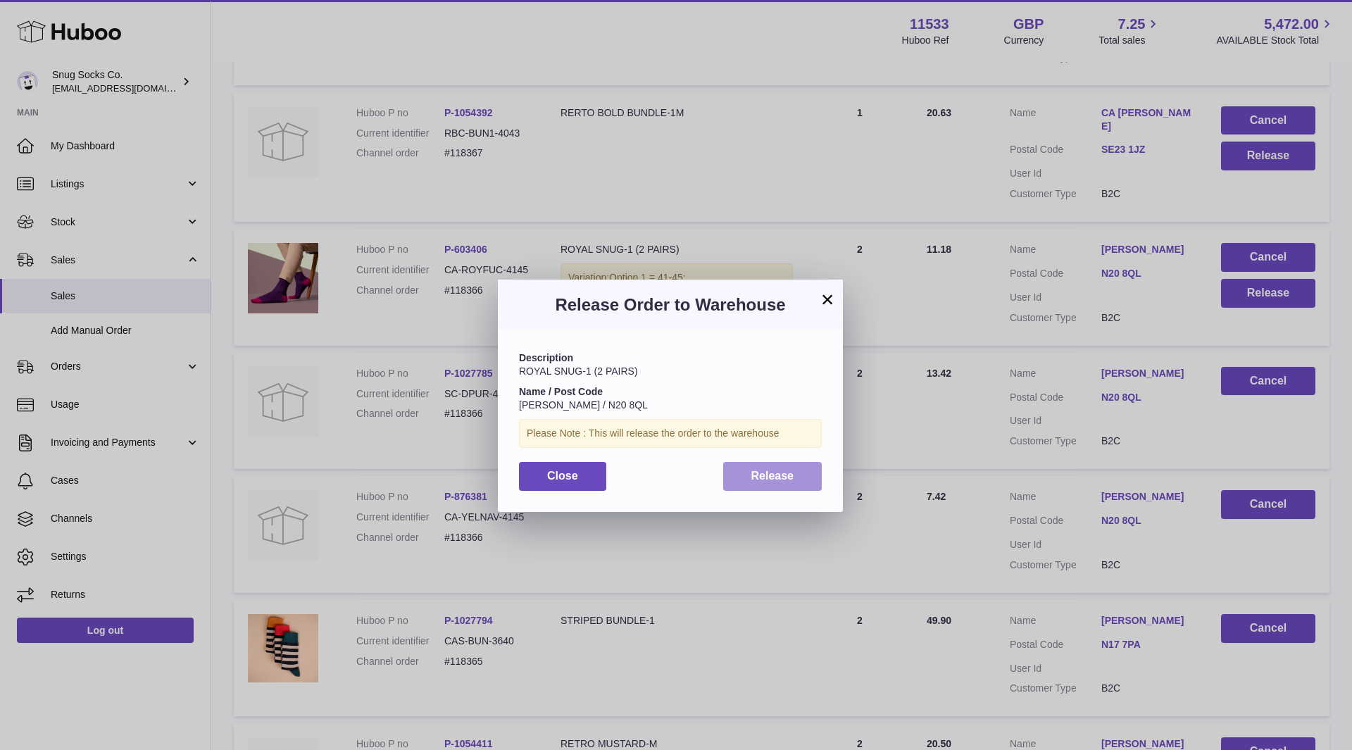
click at [777, 473] on span "Release" at bounding box center [773, 476] width 43 height 12
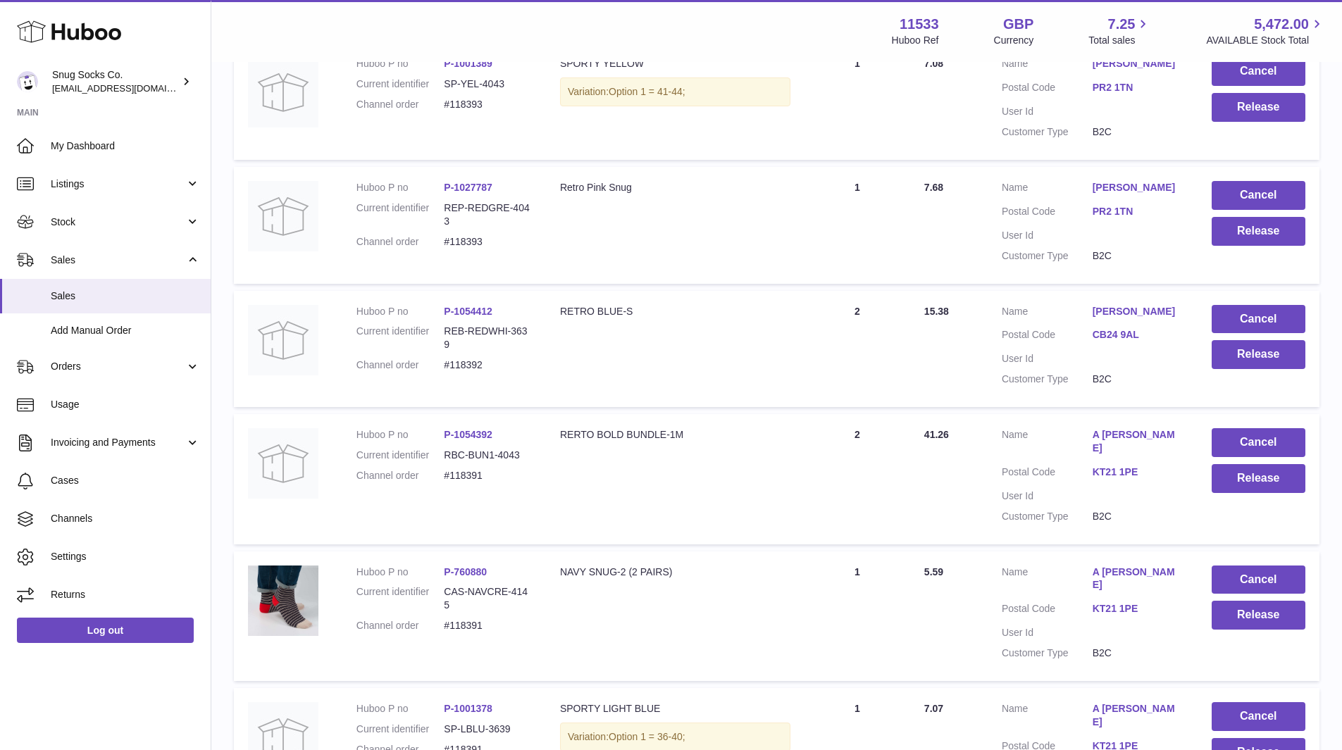
scroll to position [1423, 0]
click at [1259, 362] on button "Release" at bounding box center [1259, 355] width 94 height 29
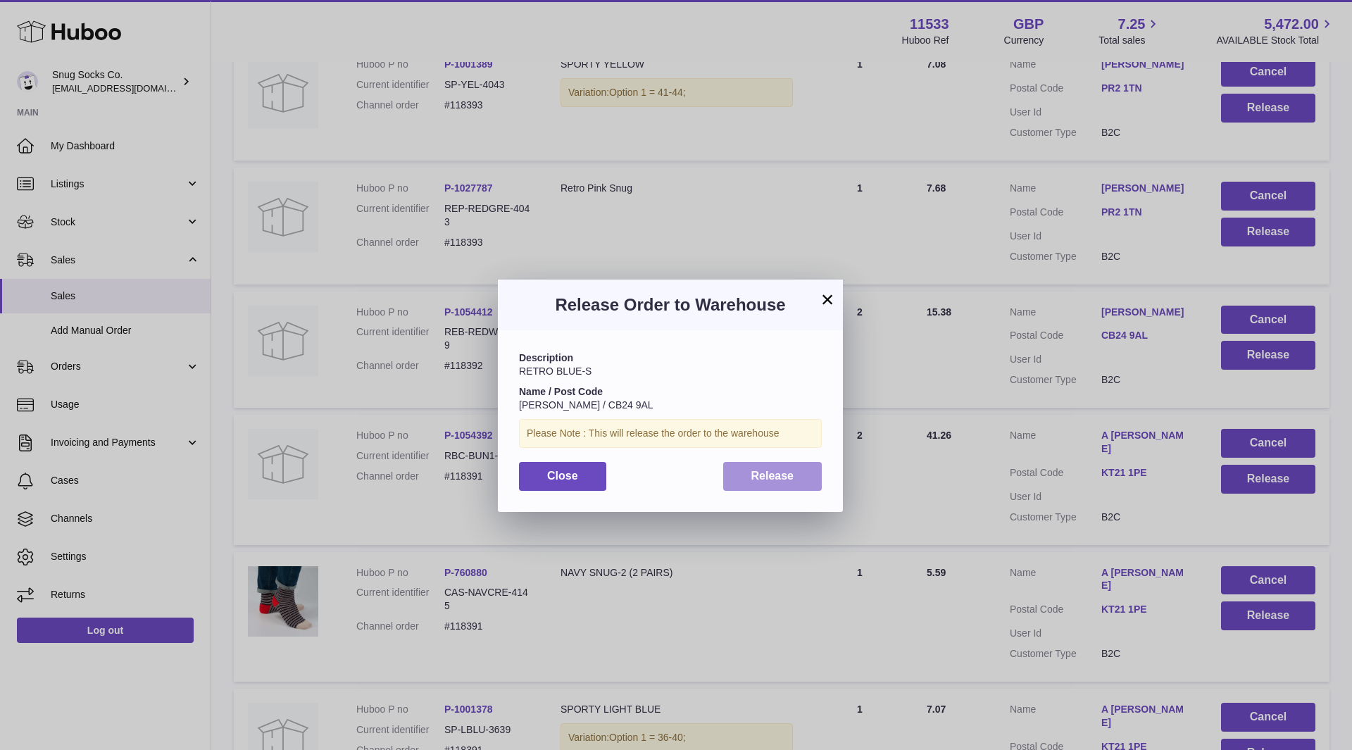
click at [795, 473] on button "Release" at bounding box center [772, 476] width 99 height 29
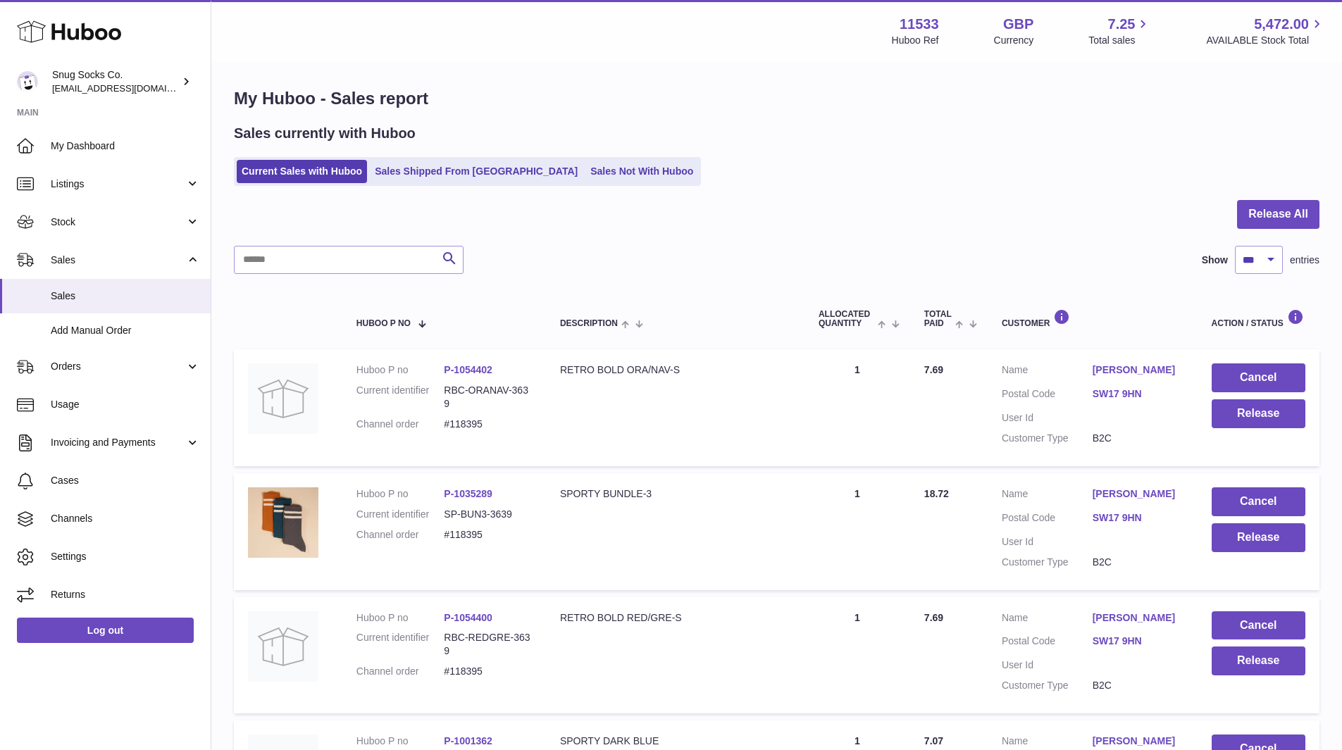
scroll to position [0, 0]
